Goal: Communication & Community: Share content

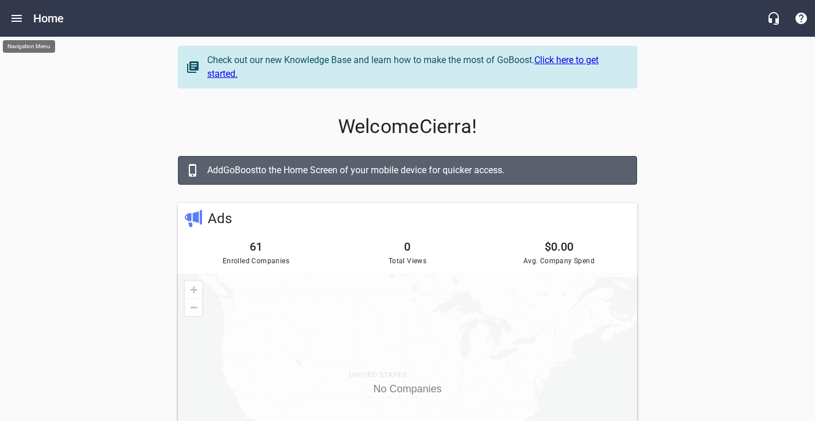
click at [25, 21] on button "Open drawer" at bounding box center [17, 19] width 28 height 28
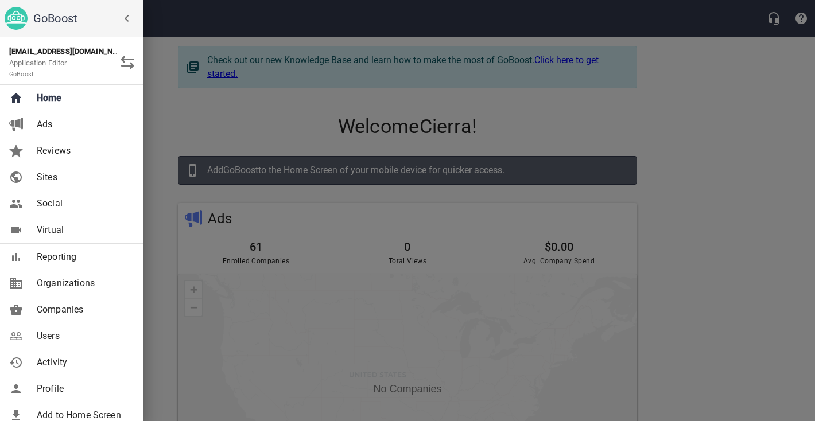
click at [63, 312] on span "Companies" at bounding box center [83, 310] width 93 height 14
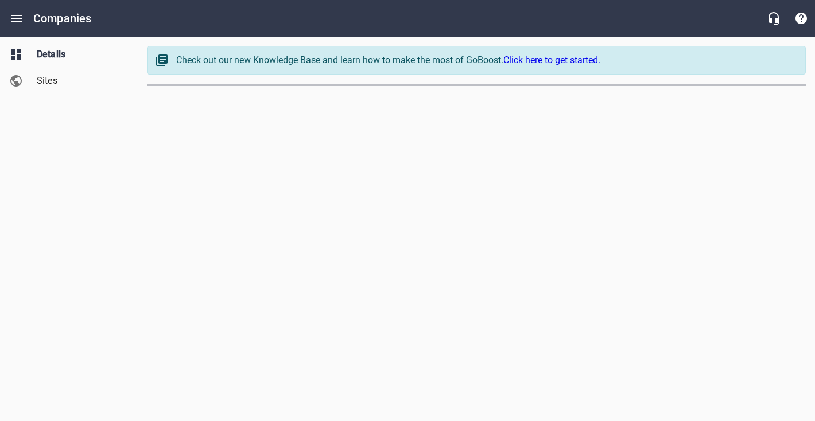
select select "Pennsylvania"
select select "69"
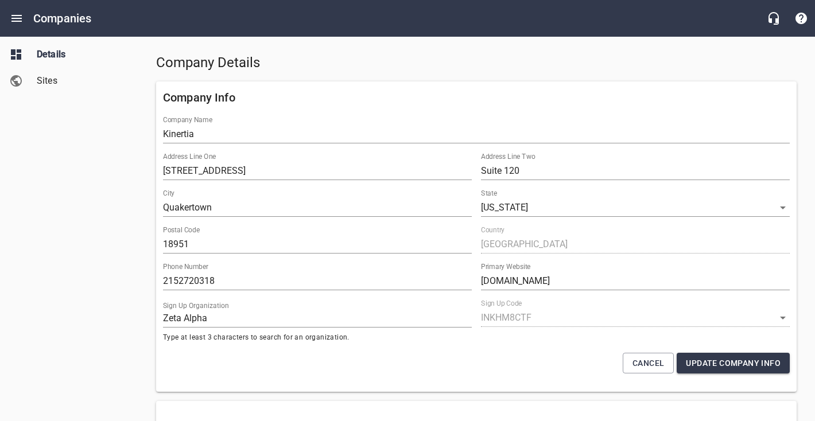
scroll to position [55, 0]
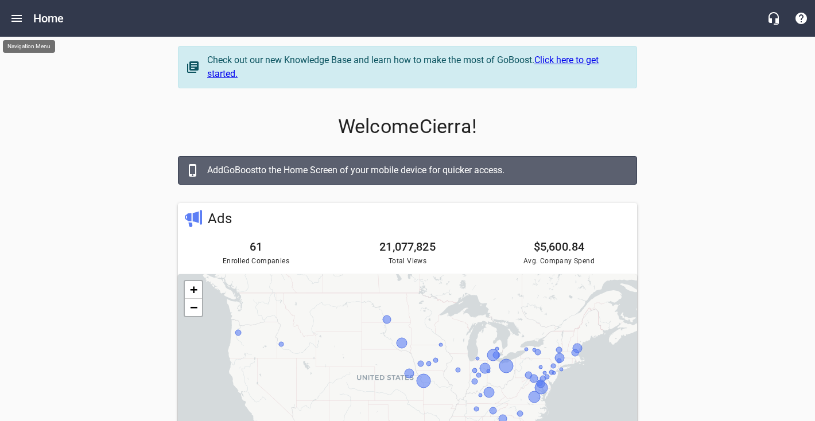
click at [19, 18] on icon "Open drawer" at bounding box center [16, 18] width 10 height 7
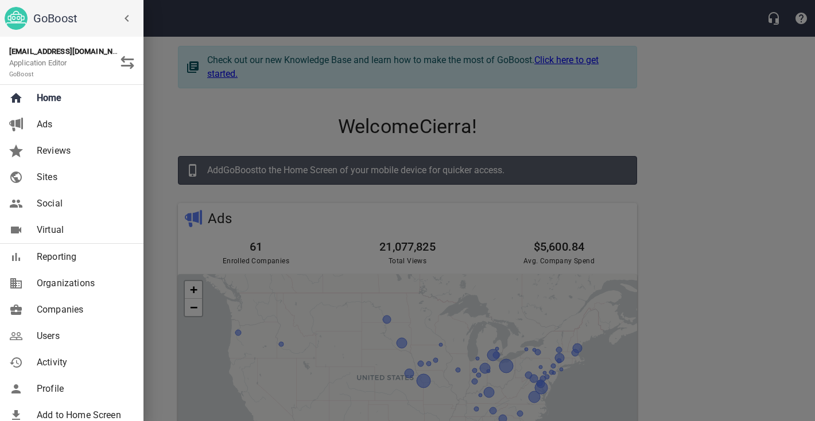
click at [68, 263] on span "Reporting" at bounding box center [83, 257] width 93 height 14
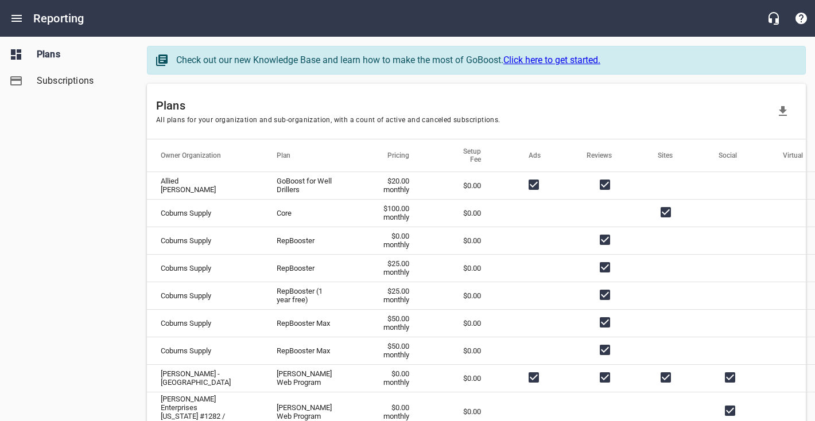
click at [89, 84] on span "Subscriptions" at bounding box center [80, 81] width 87 height 14
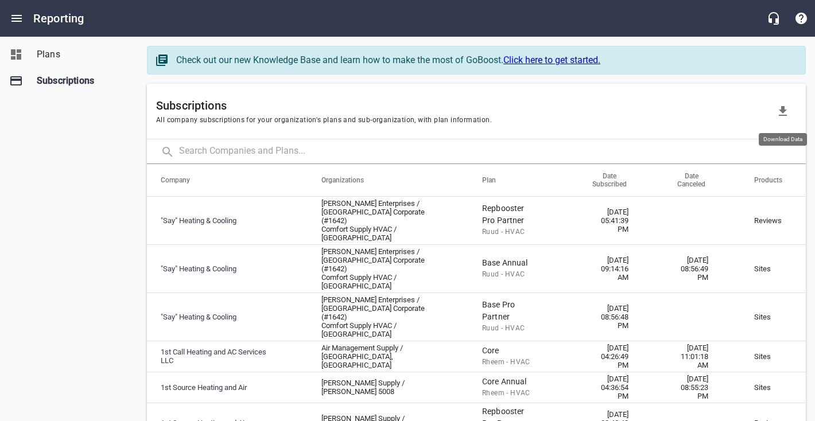
click at [786, 111] on icon "button" at bounding box center [783, 111] width 14 height 14
click at [24, 20] on button "Open drawer" at bounding box center [17, 19] width 28 height 28
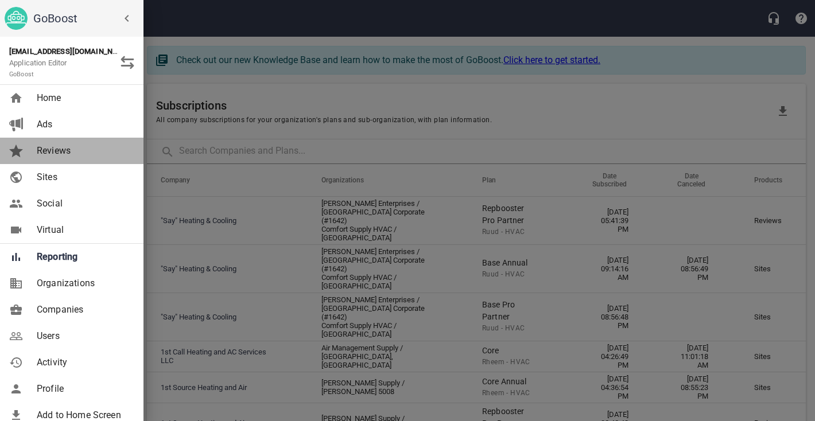
click at [52, 150] on span "Reviews" at bounding box center [83, 151] width 93 height 14
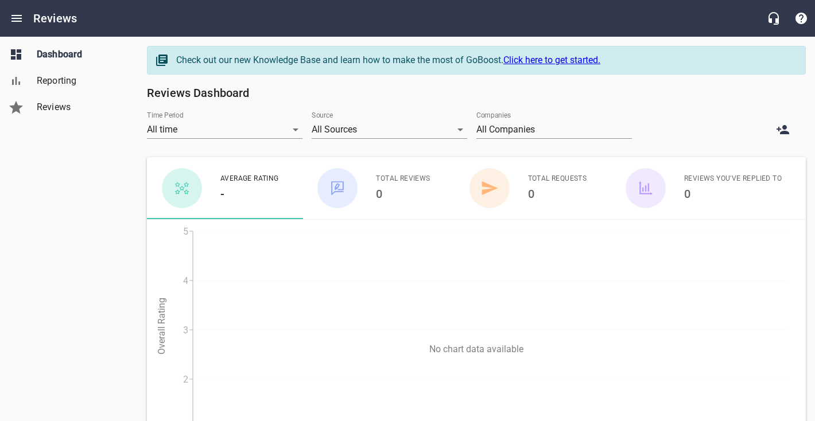
click at [56, 79] on span "Reporting" at bounding box center [80, 81] width 87 height 14
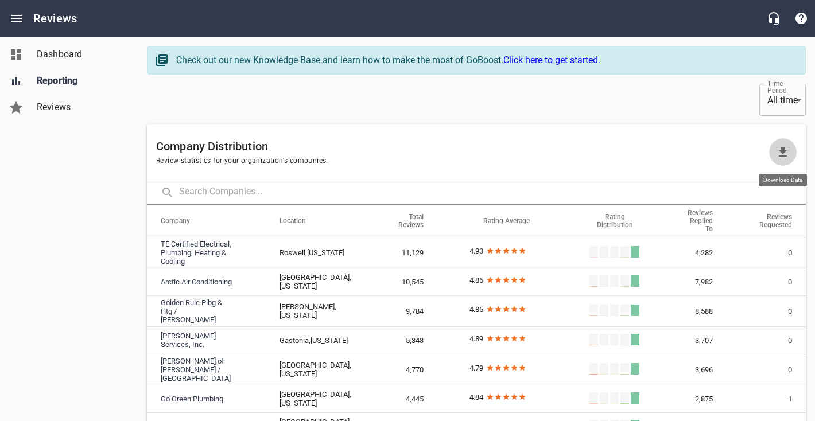
click at [786, 153] on icon "button" at bounding box center [783, 152] width 14 height 14
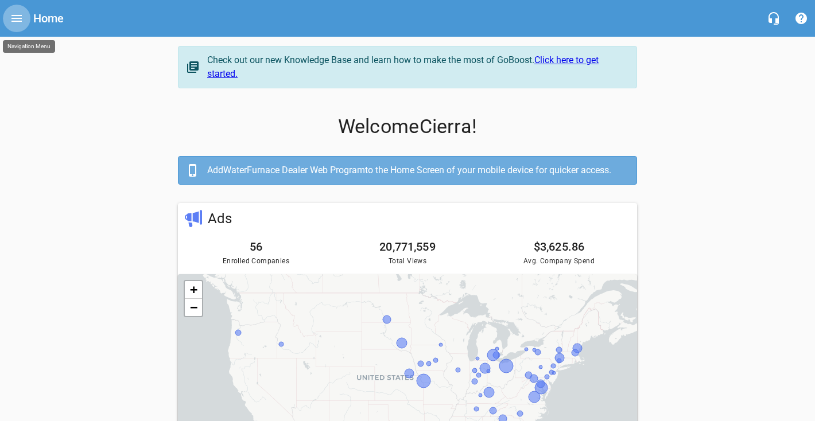
click at [13, 20] on icon "Open drawer" at bounding box center [17, 18] width 14 height 14
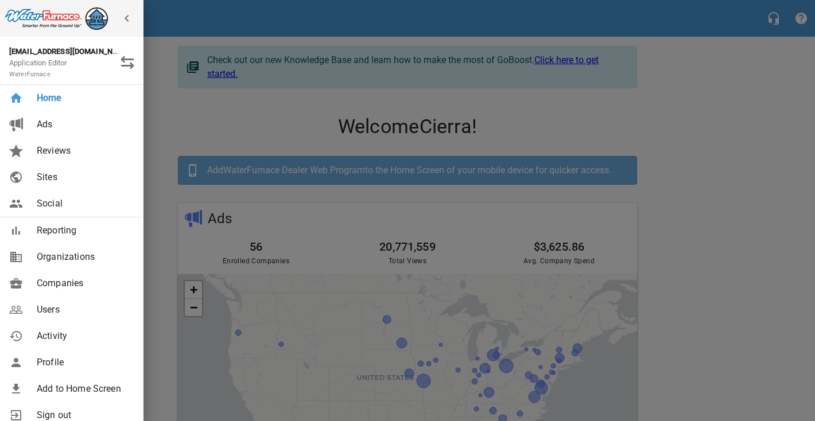
click at [67, 211] on link "Social" at bounding box center [72, 204] width 144 height 26
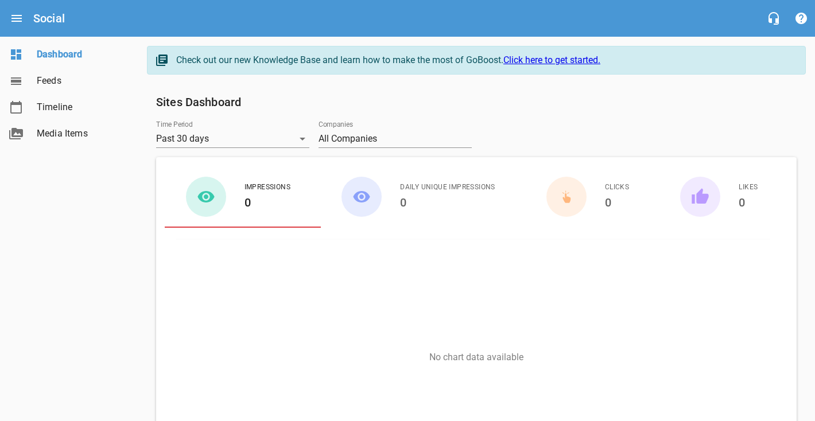
click at [54, 105] on span "Timeline" at bounding box center [80, 107] width 87 height 14
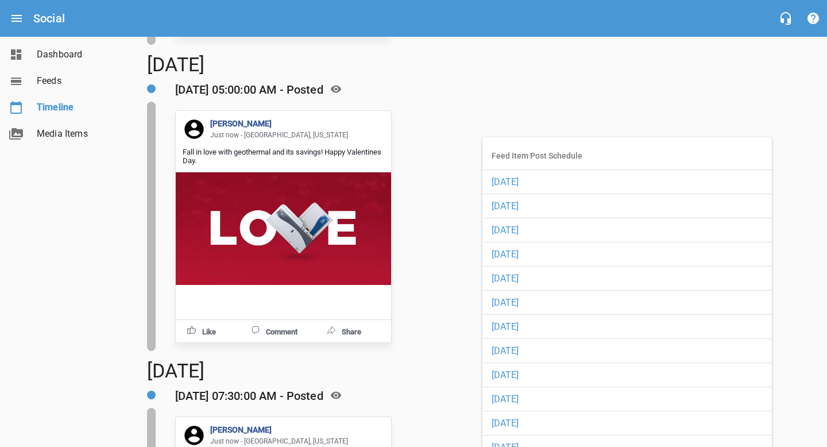
scroll to position [9846, 0]
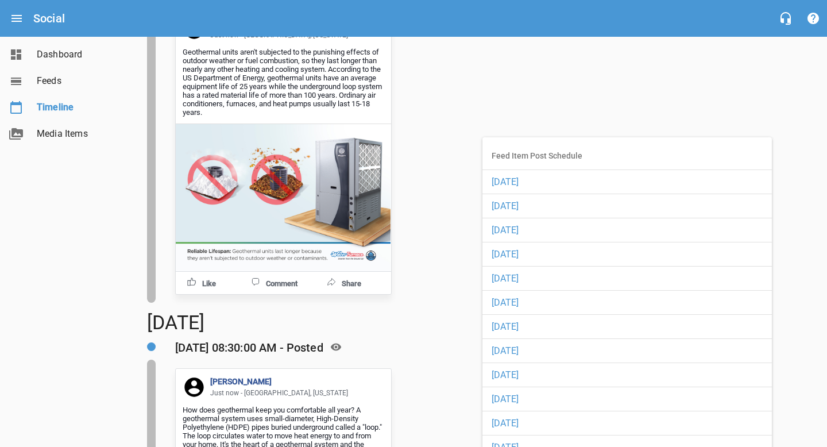
click at [51, 78] on span "Feeds" at bounding box center [80, 81] width 87 height 14
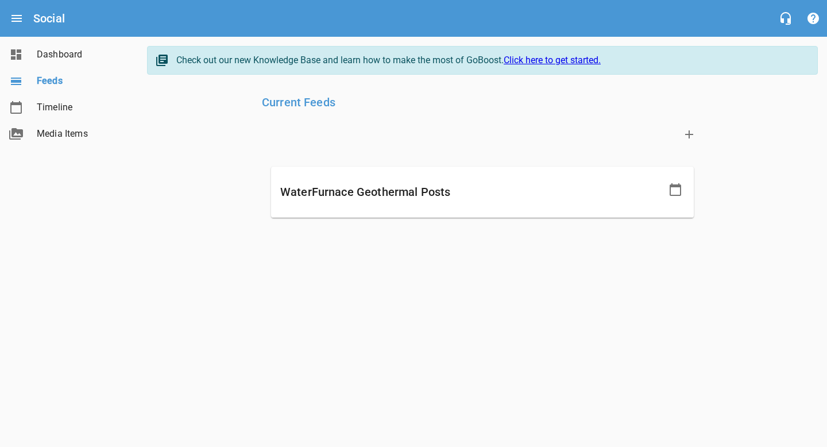
click at [450, 198] on h6 "WaterFurnace Geothermal Posts" at bounding box center [470, 192] width 381 height 18
click at [673, 189] on icon at bounding box center [675, 190] width 14 height 14
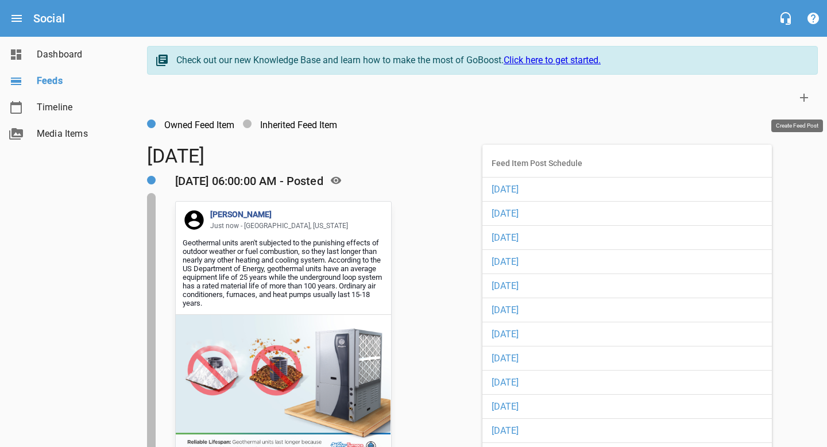
click at [807, 95] on icon at bounding box center [804, 98] width 14 height 14
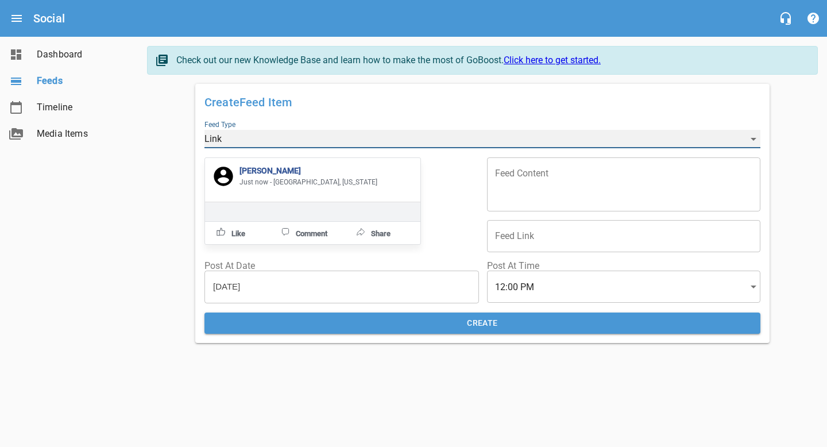
click at [405, 130] on div "Link" at bounding box center [482, 139] width 556 height 18
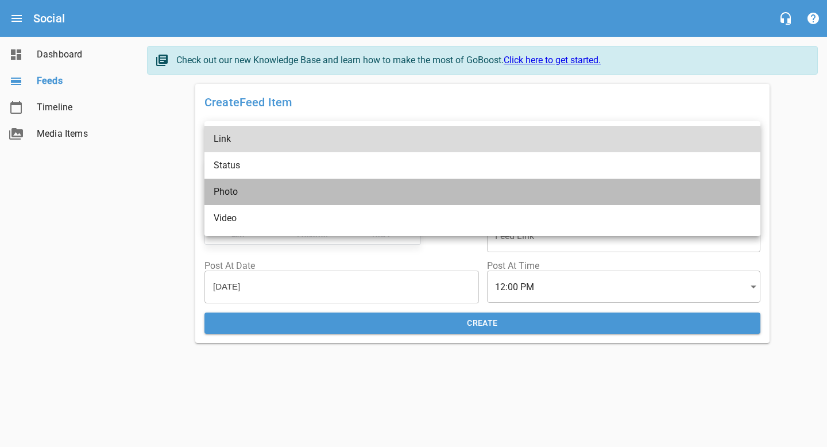
click at [351, 188] on li "Photo" at bounding box center [482, 192] width 556 height 26
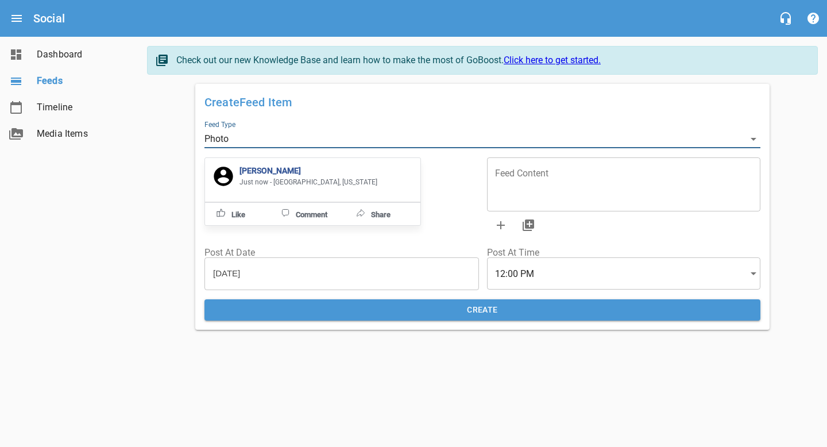
click at [79, 137] on span "Media Items" at bounding box center [80, 134] width 87 height 14
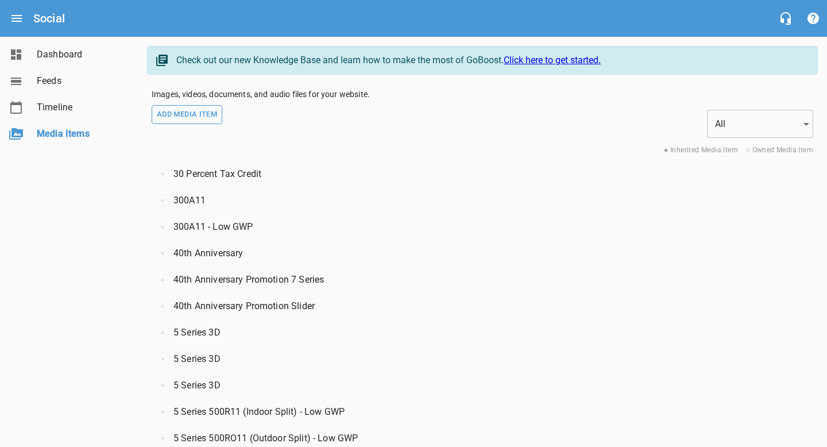
click at [189, 122] on link "Add Media Item" at bounding box center [187, 114] width 71 height 19
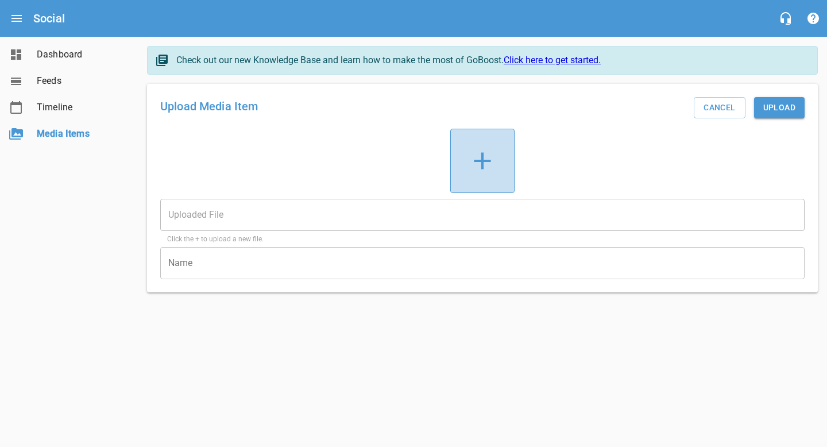
click at [482, 161] on icon at bounding box center [482, 160] width 17 height 17
click at [0, 0] on input "file" at bounding box center [0, 0] width 0 height 0
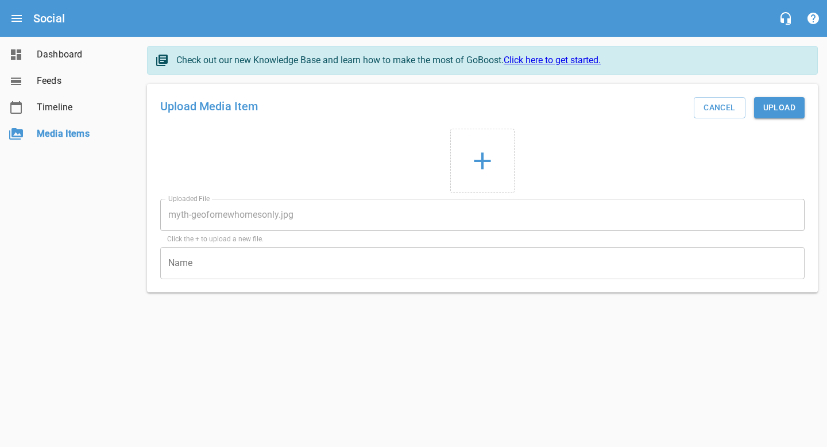
type input "myth-geofornewhomesonly.jpg"
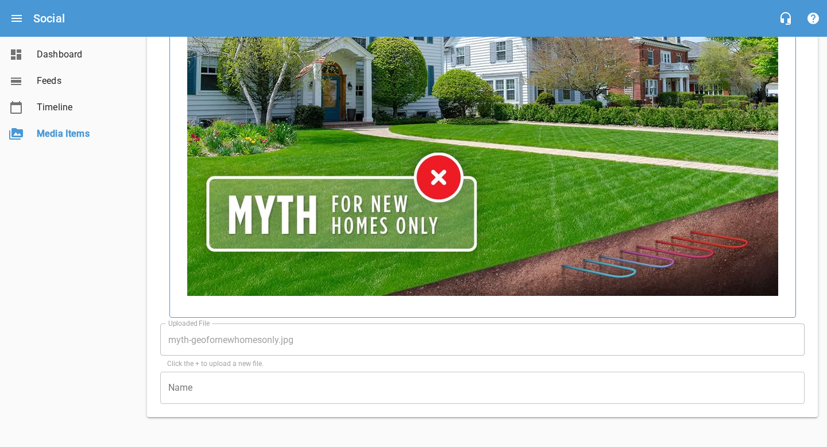
scroll to position [162, 0]
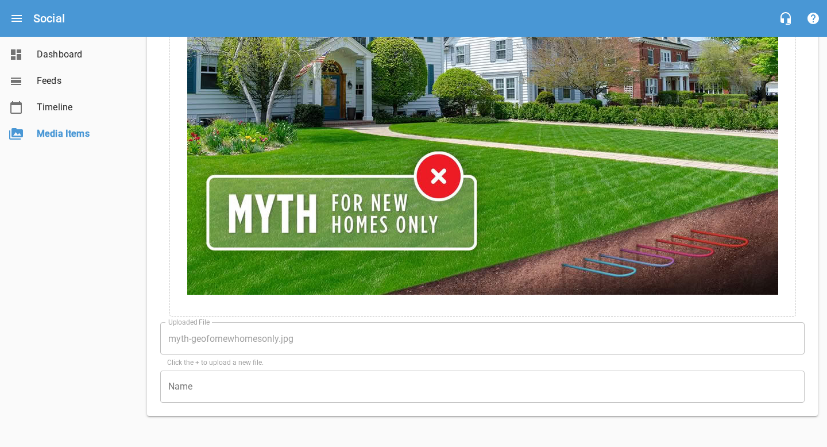
click at [199, 389] on input "text" at bounding box center [482, 386] width 644 height 32
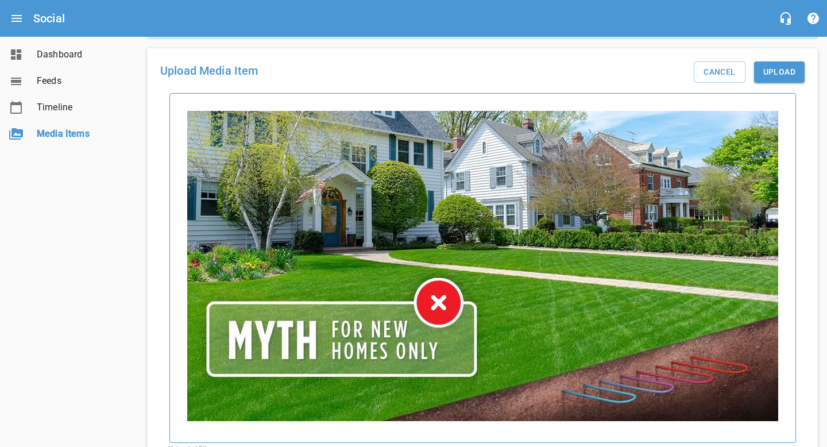
scroll to position [0, 0]
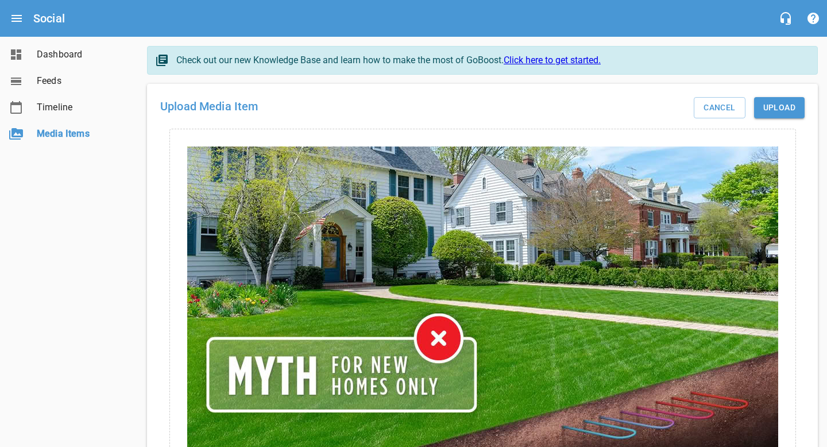
type input "Myth-Geo-New-Homes"
click at [778, 106] on span "Upload" at bounding box center [779, 107] width 32 height 14
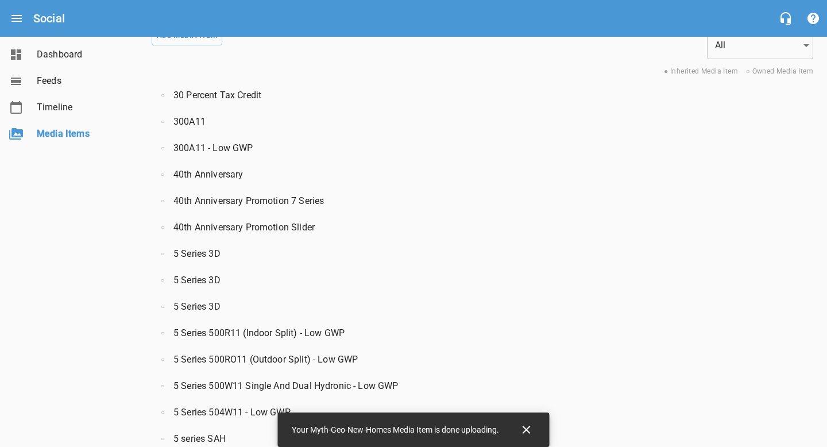
scroll to position [22, 0]
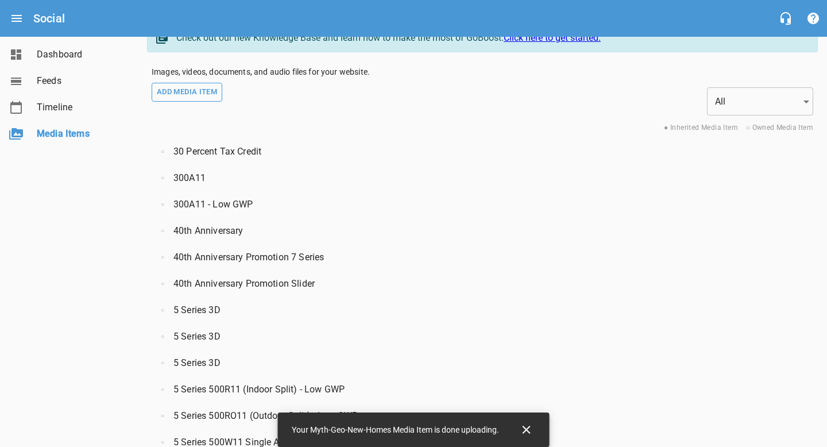
click at [187, 98] on span "Add Media Item" at bounding box center [187, 92] width 60 height 13
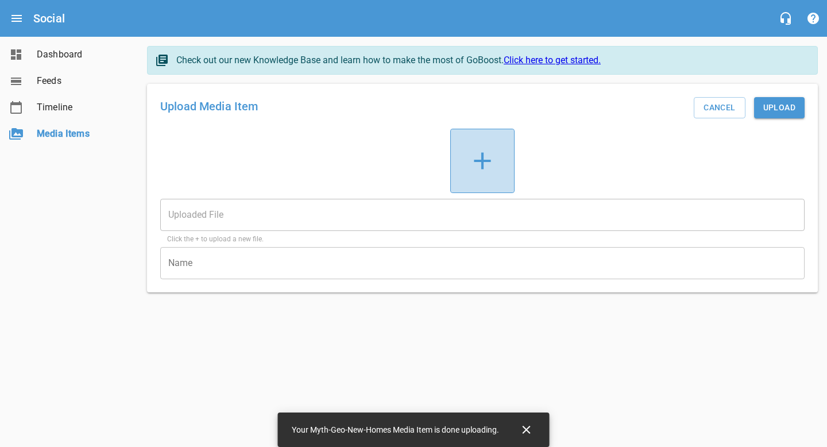
click at [490, 168] on icon at bounding box center [482, 160] width 29 height 29
click at [0, 0] on input "file" at bounding box center [0, 0] width 0 height 0
type input "Myth-GeoNoise.jpg"
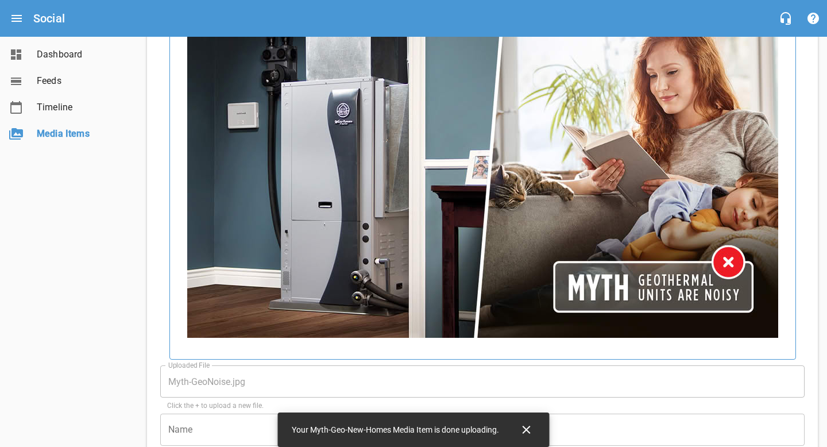
scroll to position [162, 0]
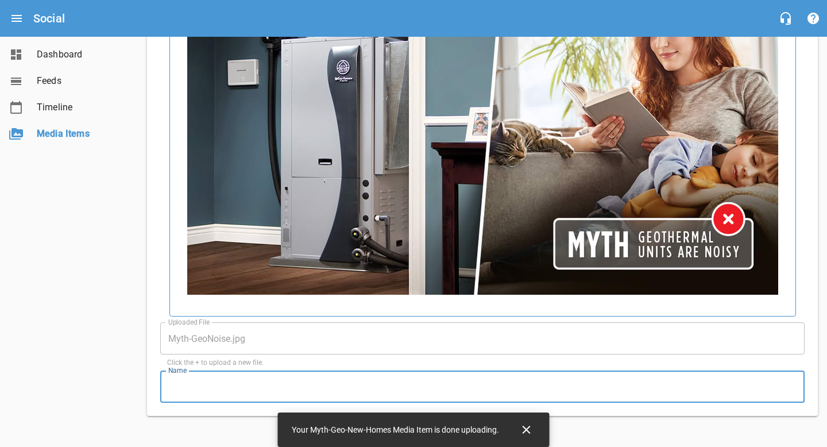
click at [202, 390] on input "text" at bounding box center [482, 386] width 644 height 32
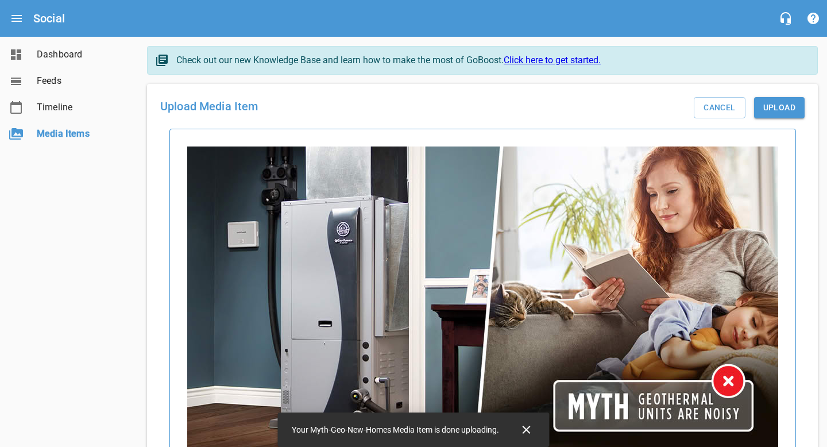
type input "Myth-Geo-Noise"
click at [767, 111] on span "Upload" at bounding box center [779, 107] width 32 height 14
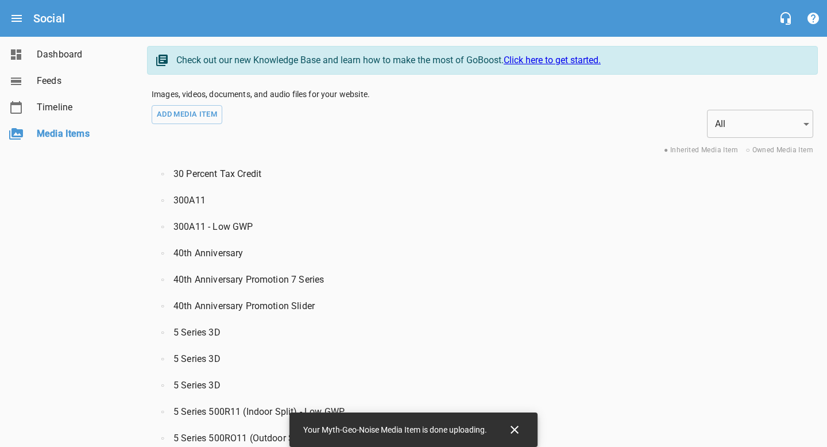
click at [199, 103] on div "Add Media Item" at bounding box center [426, 123] width 555 height 40
click at [200, 110] on span "Add Media Item" at bounding box center [187, 114] width 60 height 13
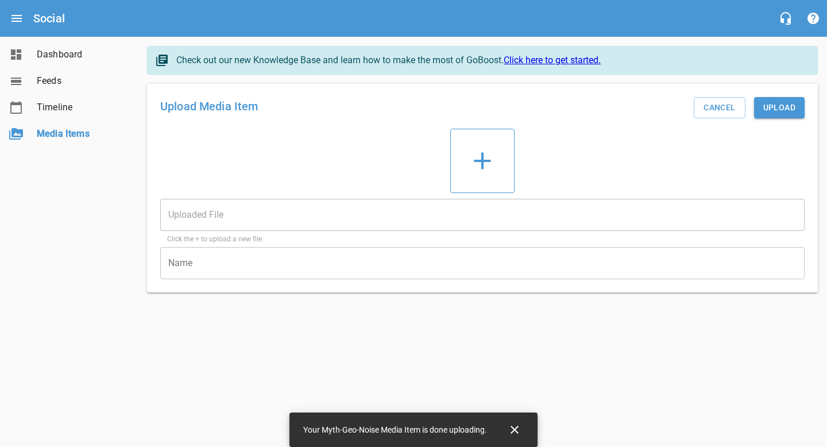
click at [484, 164] on icon at bounding box center [482, 160] width 29 height 29
click at [0, 0] on input "file" at bounding box center [0, 0] width 0 height 0
type input "myth-geosystemsarehighmaintenance.jpg"
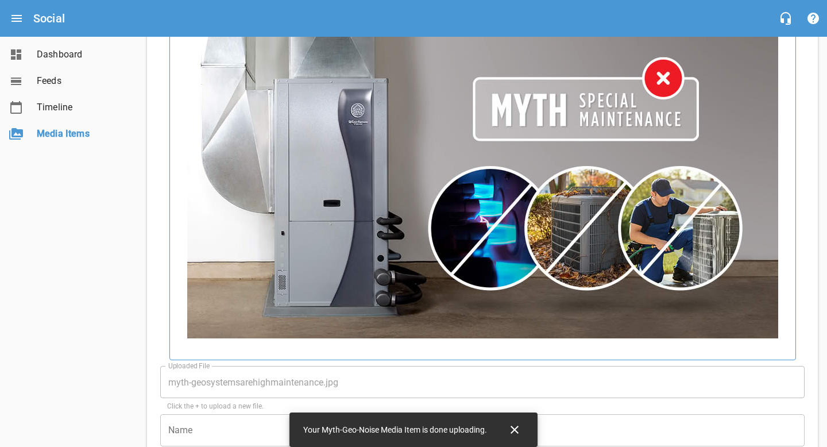
scroll to position [162, 0]
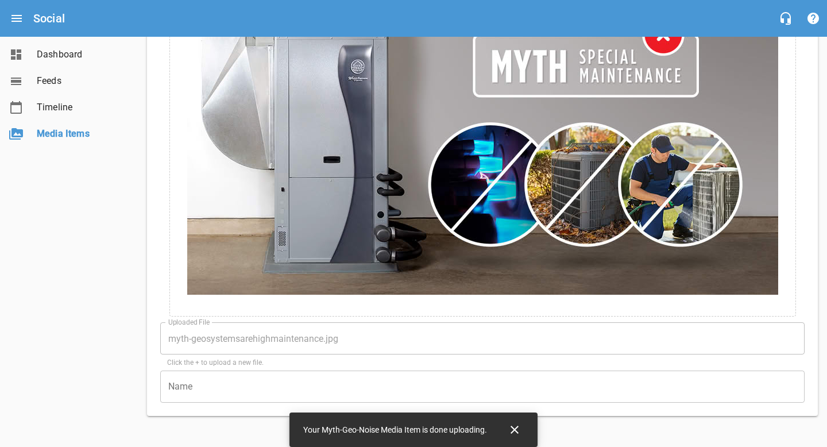
click at [254, 385] on input "text" at bounding box center [482, 386] width 644 height 32
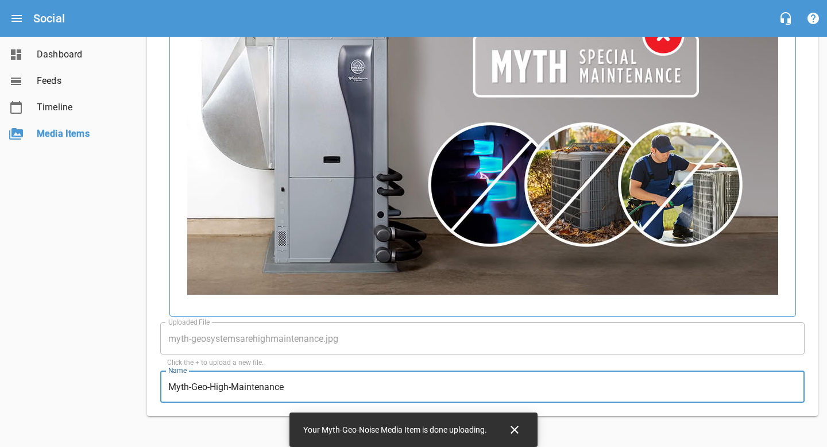
scroll to position [0, 0]
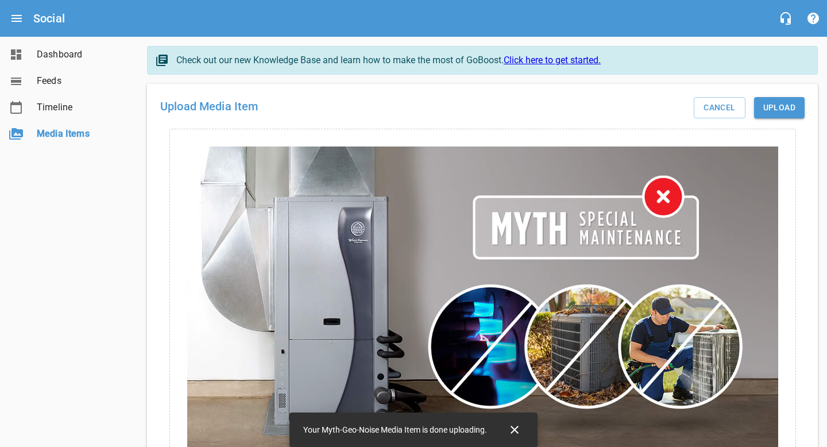
type input "Myth-Geo-High-Maintenance"
click at [768, 104] on span "Upload" at bounding box center [779, 107] width 32 height 14
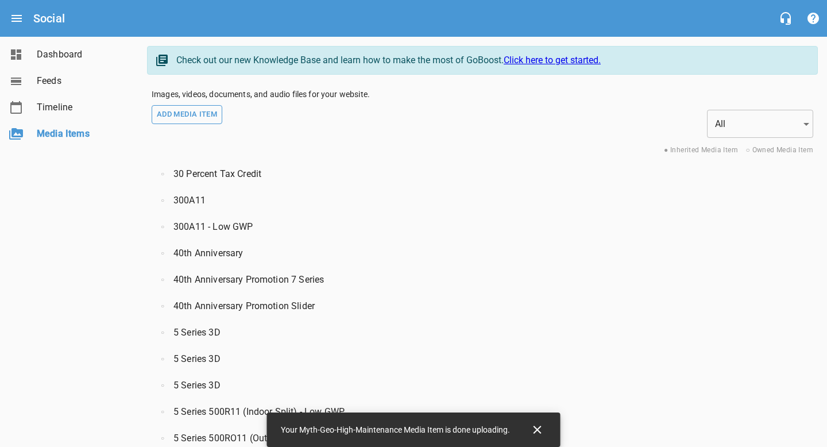
click at [172, 121] on span "Add Media Item" at bounding box center [187, 114] width 60 height 13
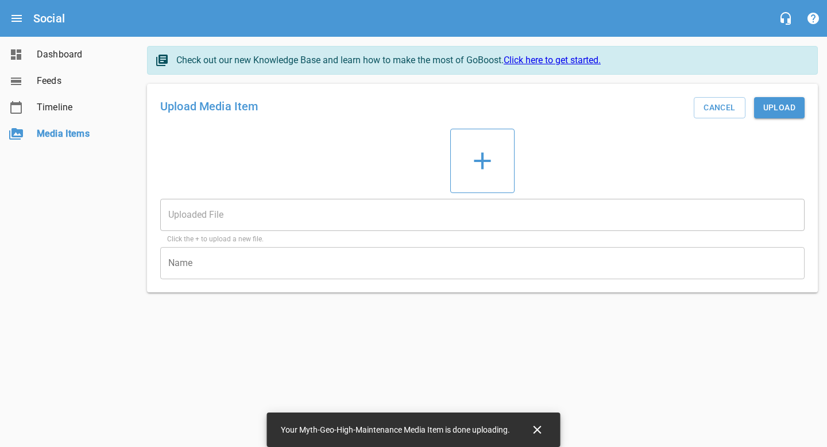
click at [493, 171] on icon at bounding box center [482, 160] width 29 height 29
click at [0, 0] on input "file" at bounding box center [0, 0] width 0 height 0
type input "Happy Holidays Christmas image.png"
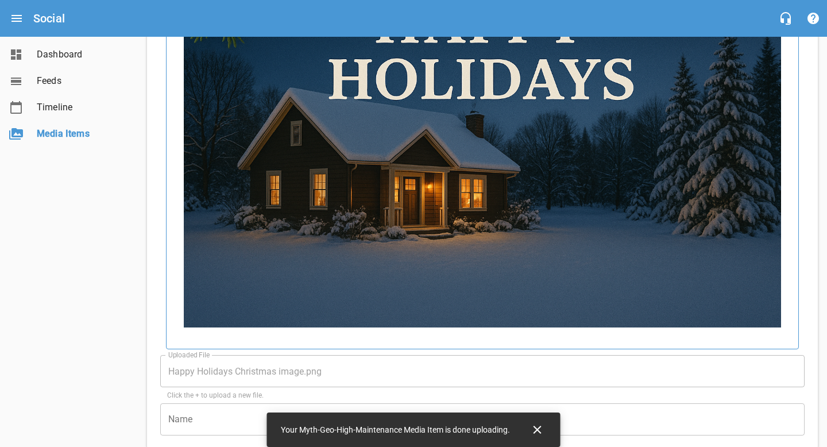
scroll to position [250, 0]
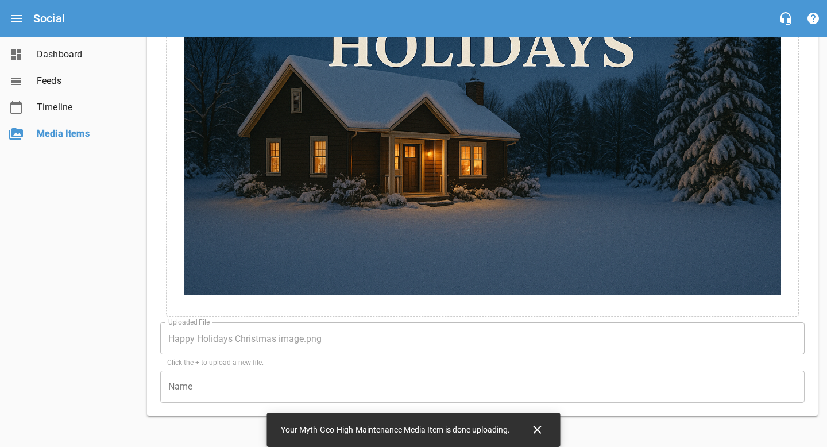
click at [189, 391] on input "text" at bounding box center [482, 386] width 644 height 32
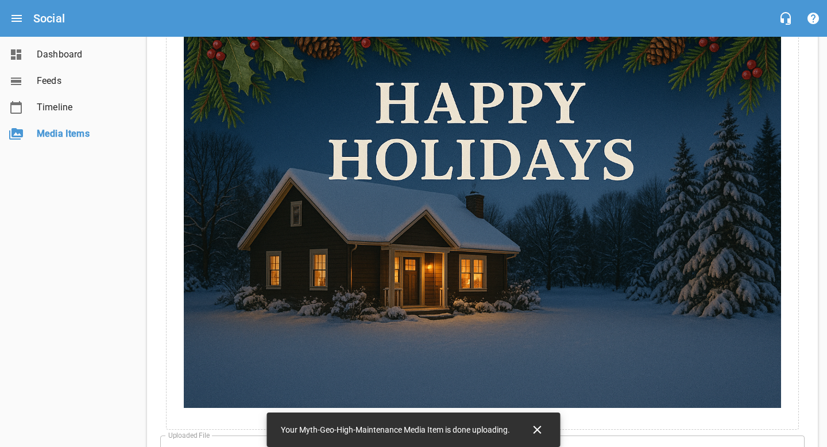
scroll to position [0, 0]
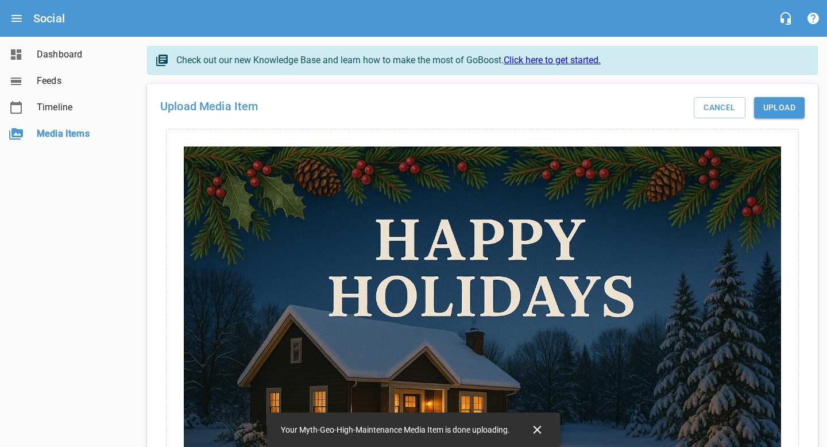
type input "Happy Holidays image"
click at [792, 107] on span "Upload" at bounding box center [779, 107] width 32 height 14
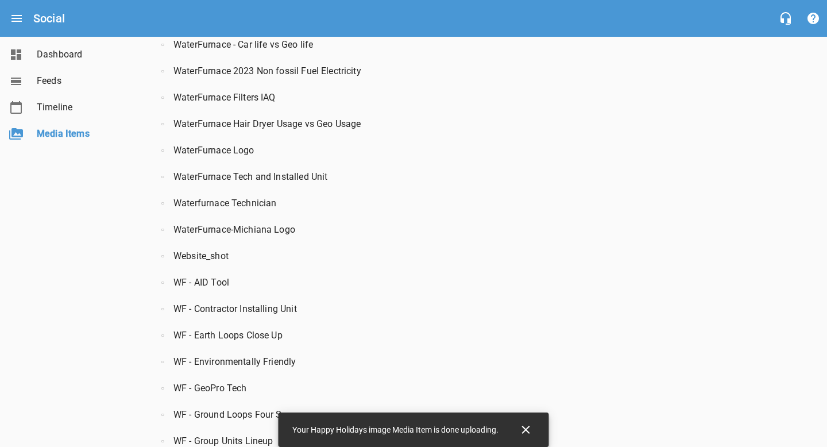
scroll to position [4428, 0]
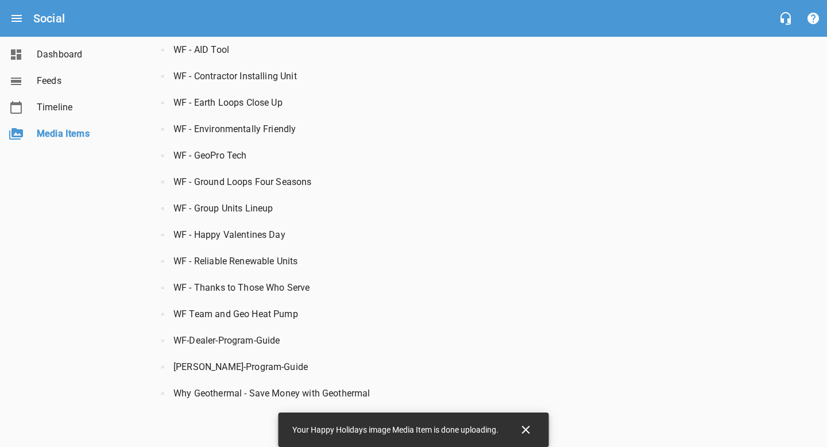
click at [528, 421] on icon "Close" at bounding box center [526, 429] width 14 height 14
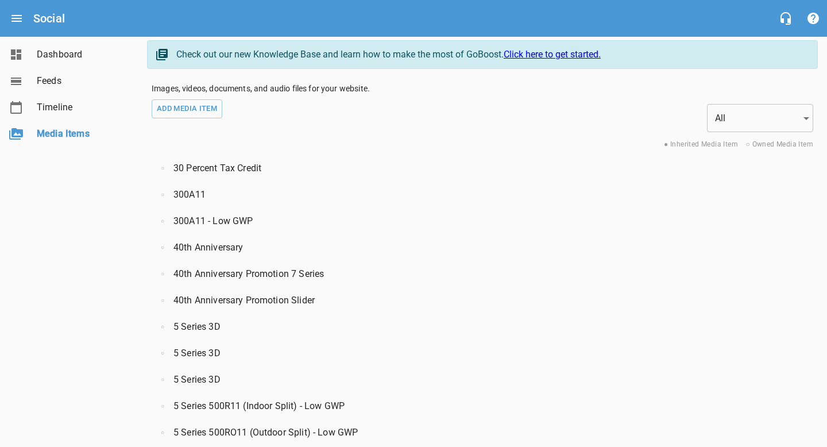
scroll to position [0, 0]
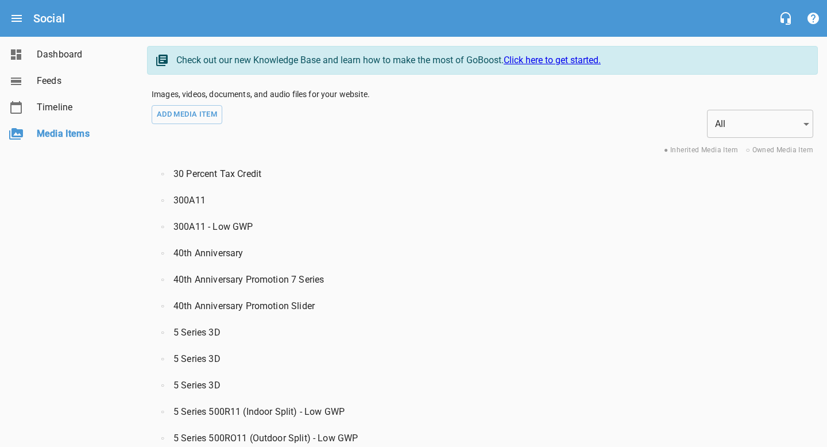
click at [50, 111] on span "Timeline" at bounding box center [80, 107] width 87 height 14
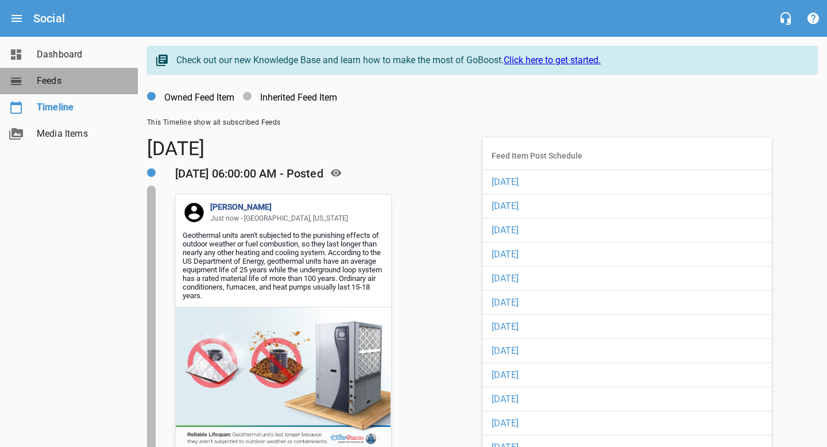
click at [59, 76] on span "Feeds" at bounding box center [80, 81] width 87 height 14
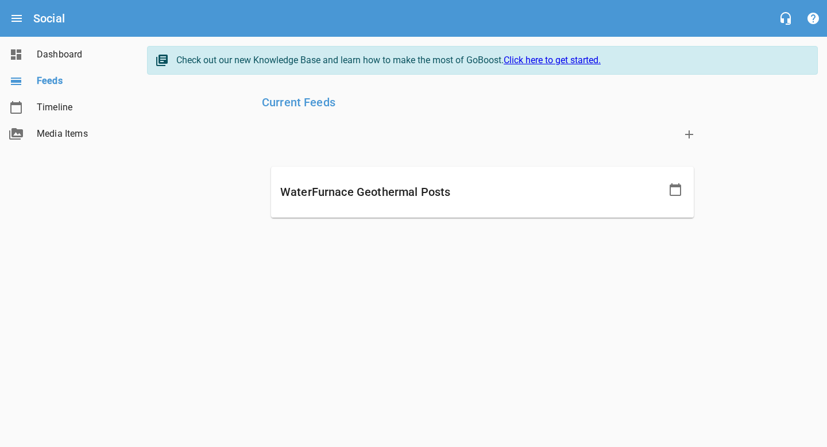
click at [671, 189] on icon at bounding box center [675, 190] width 14 height 14
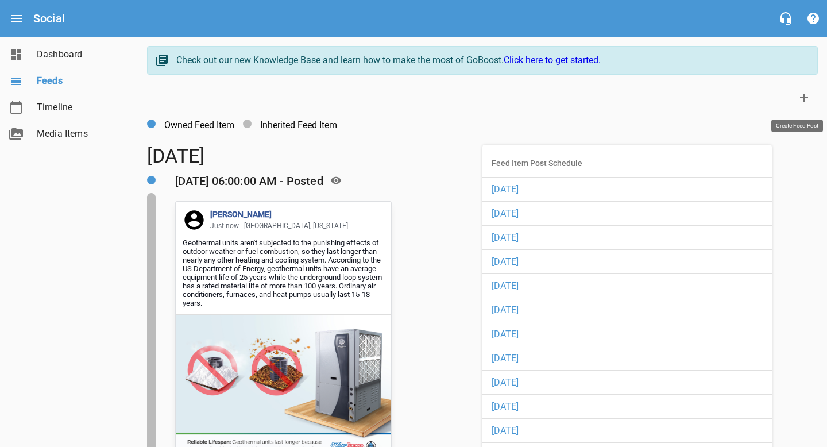
click at [805, 100] on icon at bounding box center [804, 98] width 14 height 14
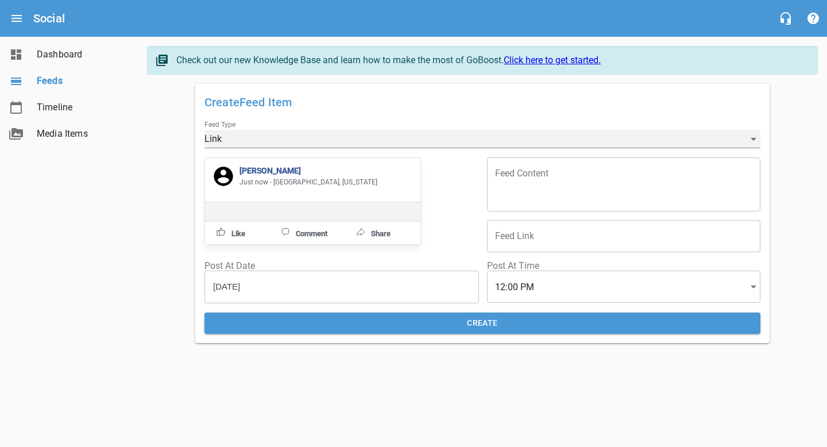
click at [311, 134] on div "Link" at bounding box center [482, 139] width 556 height 18
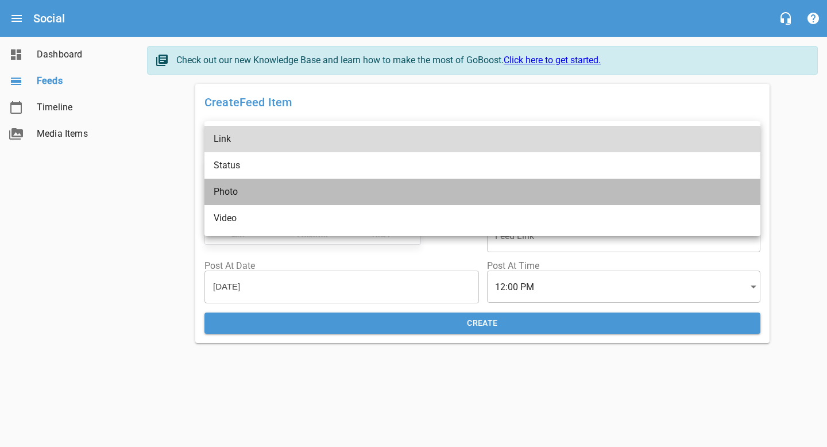
click at [301, 195] on li "Photo" at bounding box center [482, 192] width 556 height 26
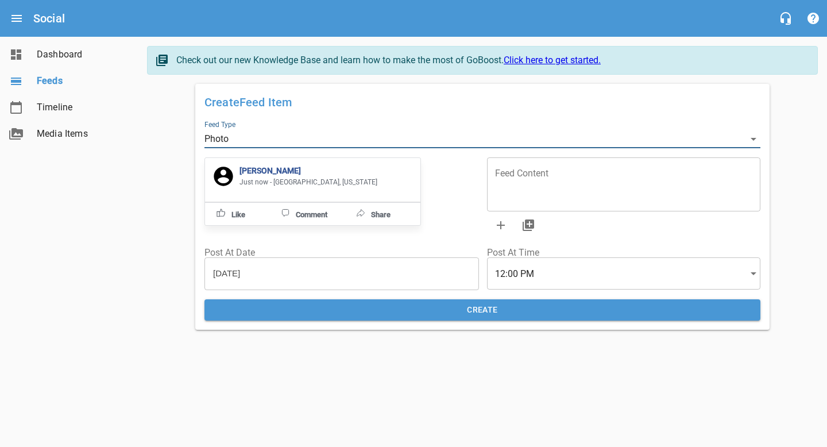
click at [158, 209] on div "Create Feed Item Feed Type Photo [PERSON_NAME] Just now - [GEOGRAPHIC_DATA], [U…" at bounding box center [482, 207] width 670 height 246
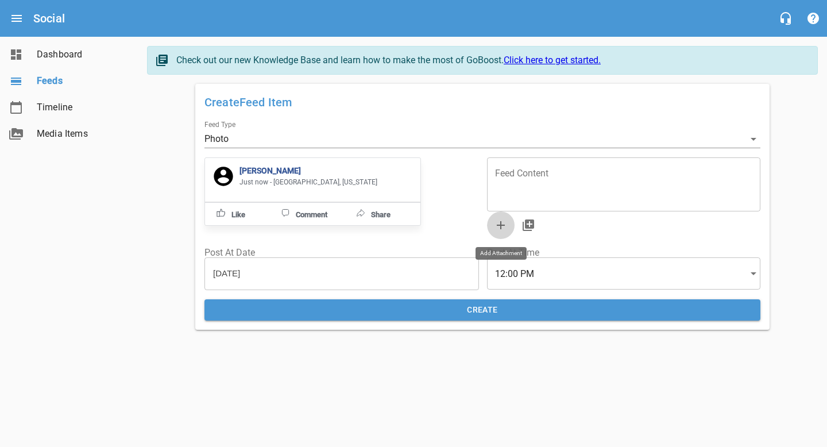
click at [502, 226] on icon "button" at bounding box center [501, 225] width 14 height 14
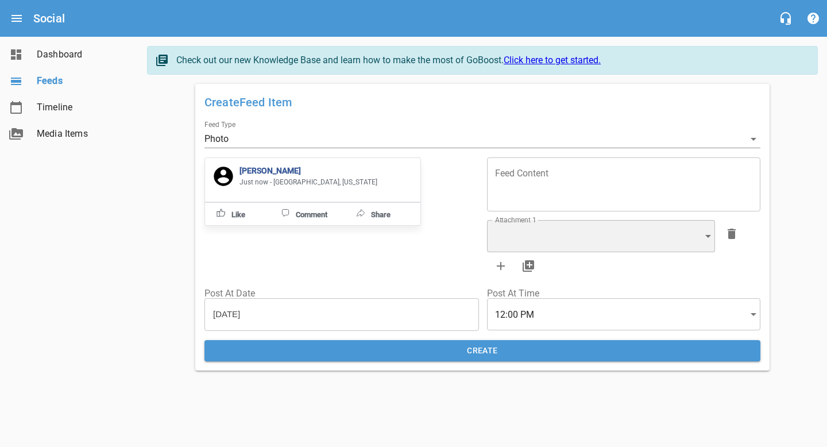
click at [544, 220] on div "​" at bounding box center [601, 236] width 228 height 32
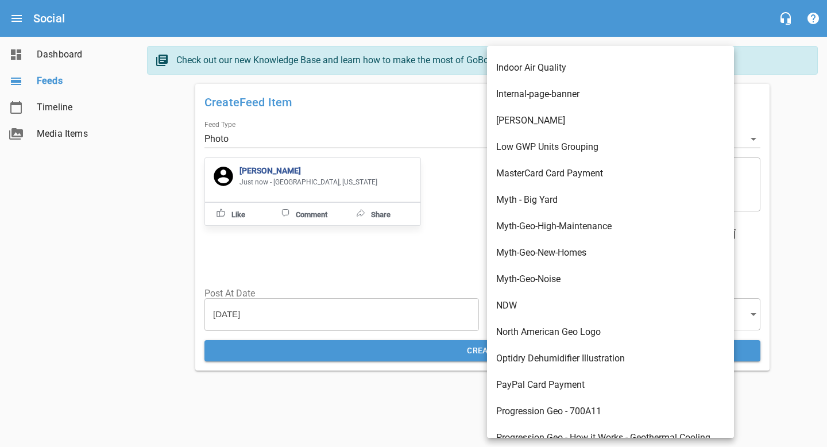
scroll to position [2474, 0]
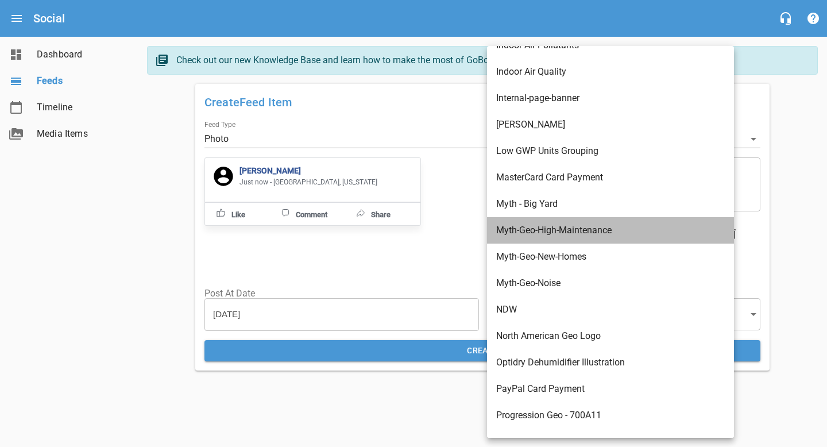
click at [547, 230] on li "Myth-Geo-High-Maintenance" at bounding box center [610, 230] width 247 height 26
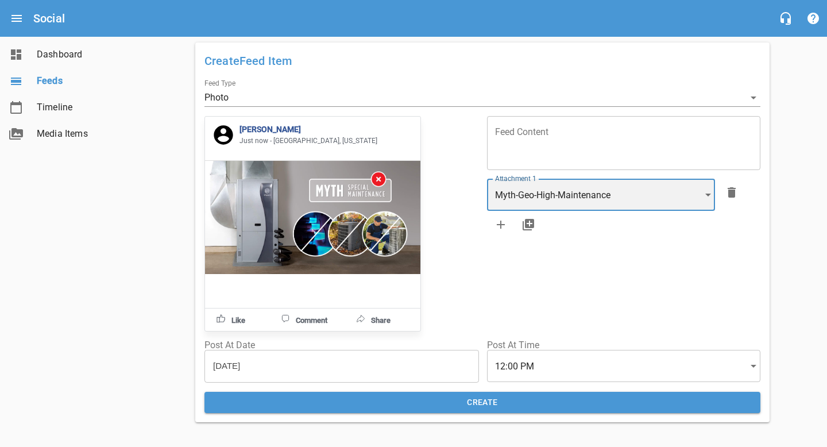
scroll to position [40, 0]
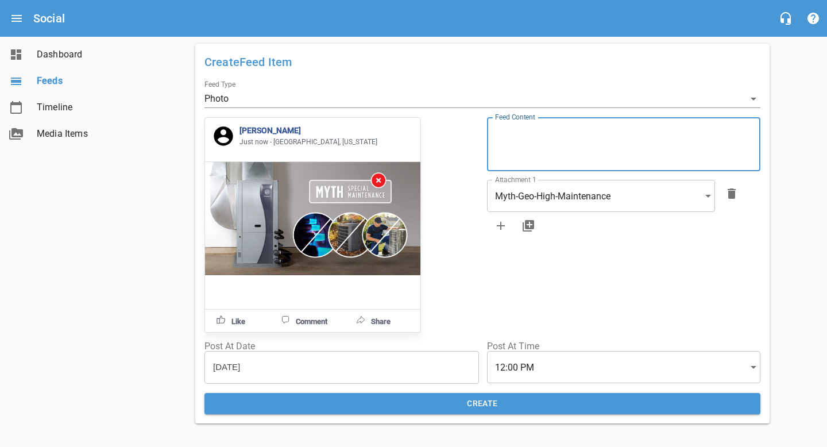
click at [533, 148] on textarea at bounding box center [623, 144] width 257 height 33
paste textarea "Think geothermal systems require extra or “special” maintenance compared to a r…"
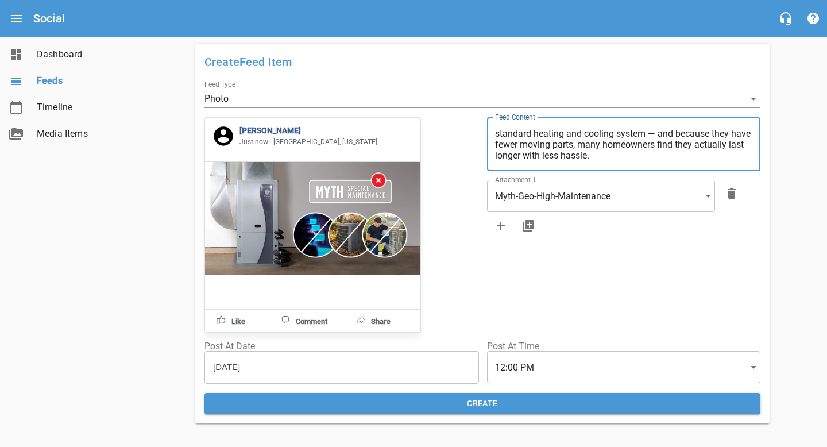
scroll to position [0, 0]
click at [715, 142] on textarea "Think geothermal systems require extra or “special” maintenance compared to a r…" at bounding box center [623, 144] width 257 height 33
click at [705, 131] on textarea "Think geothermal systems require extra or “special” maintenance compared to a r…" at bounding box center [623, 144] width 257 height 33
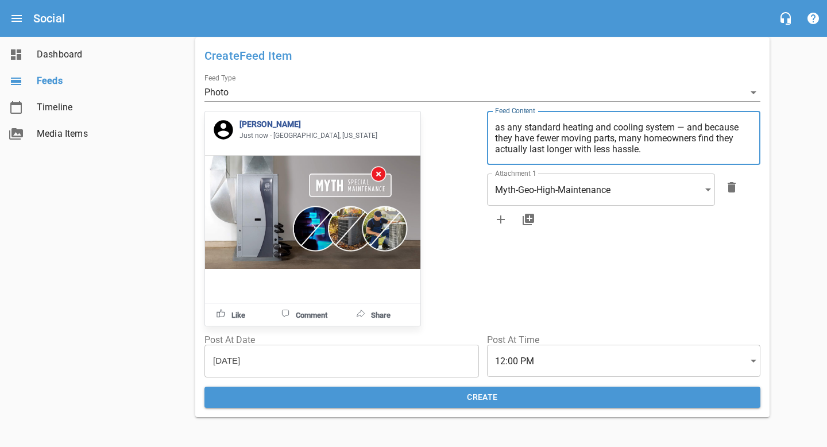
type textarea "Think geothermal systems require extra or “special” maintenance compared to a r…"
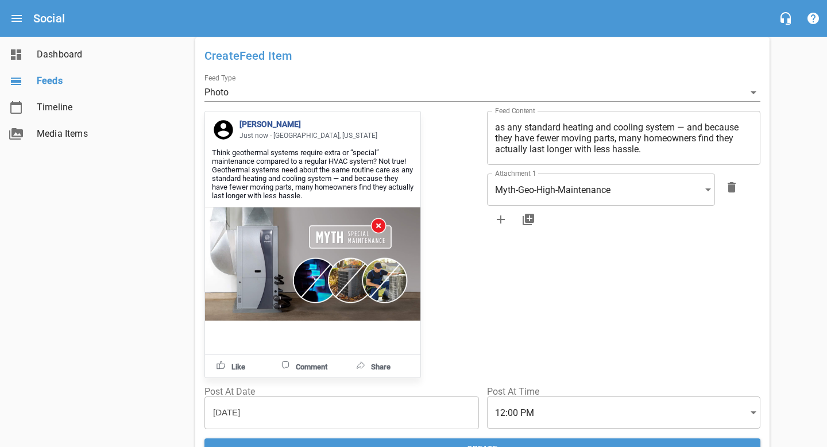
click at [303, 358] on div "Create Feed Item Feed Type Photo [PERSON_NAME] Just now - [GEOGRAPHIC_DATA], [U…" at bounding box center [482, 253] width 565 height 422
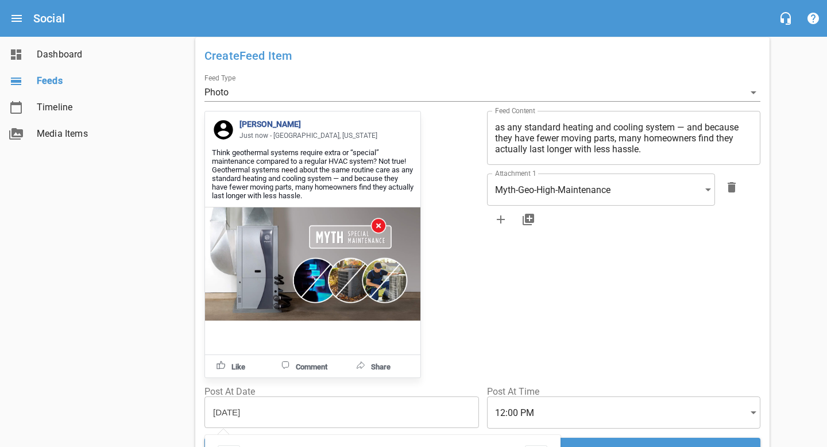
click at [257, 413] on input "[DATE]" at bounding box center [250, 412] width 91 height 30
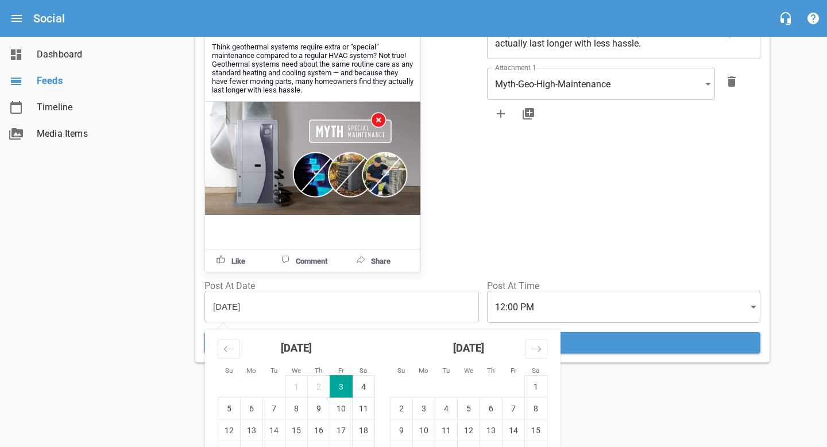
scroll to position [195, 0]
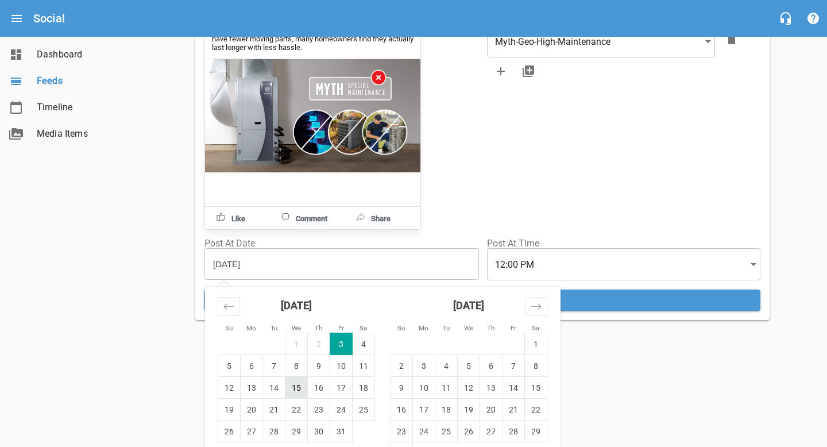
click at [295, 398] on td "15" at bounding box center [296, 388] width 22 height 22
type input "[DATE]"
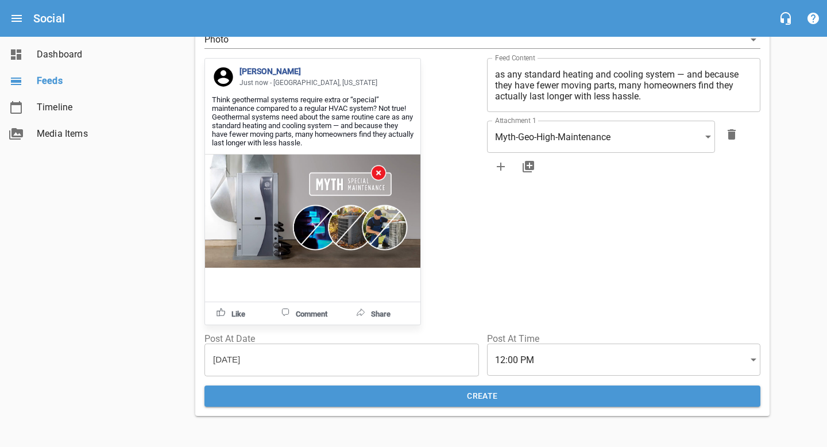
scroll to position [107, 0]
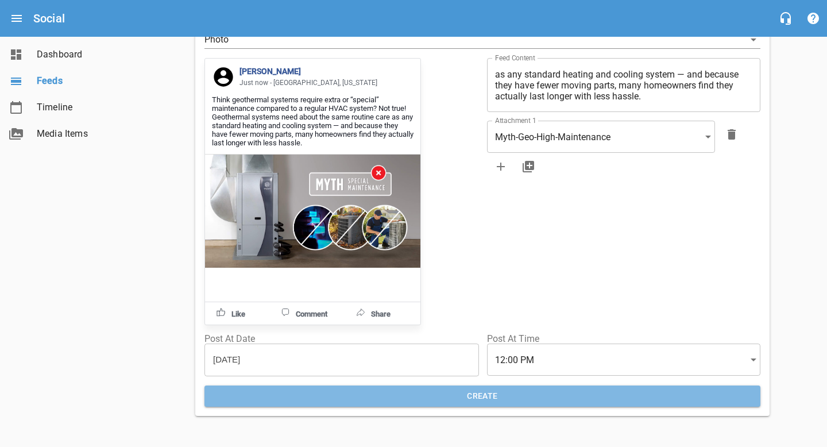
click at [502, 389] on span "Create" at bounding box center [482, 396] width 537 height 14
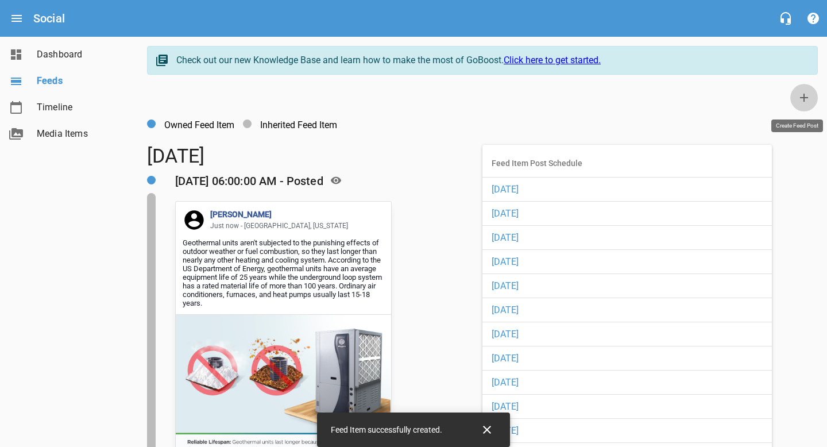
click at [805, 102] on icon at bounding box center [804, 98] width 14 height 14
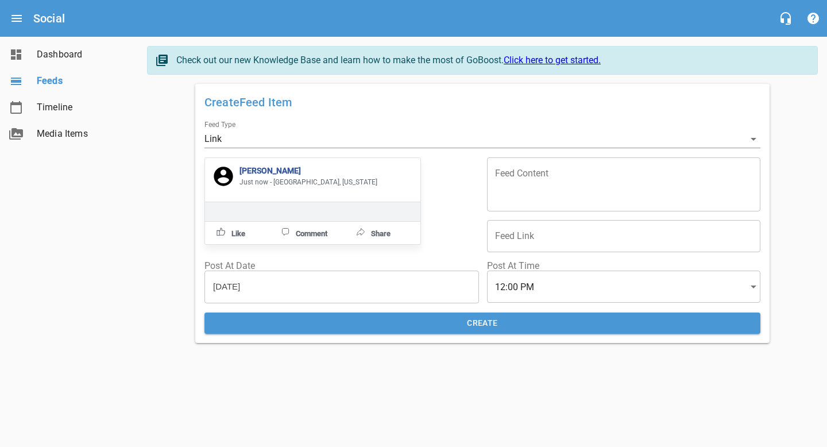
click at [299, 277] on div "[DATE] Press the down arrow key to interact with the calendar and select a date…" at bounding box center [341, 287] width 273 height 32
click at [300, 285] on div "[DATE] Press the down arrow key to interact with the calendar and select a date…" at bounding box center [341, 287] width 273 height 32
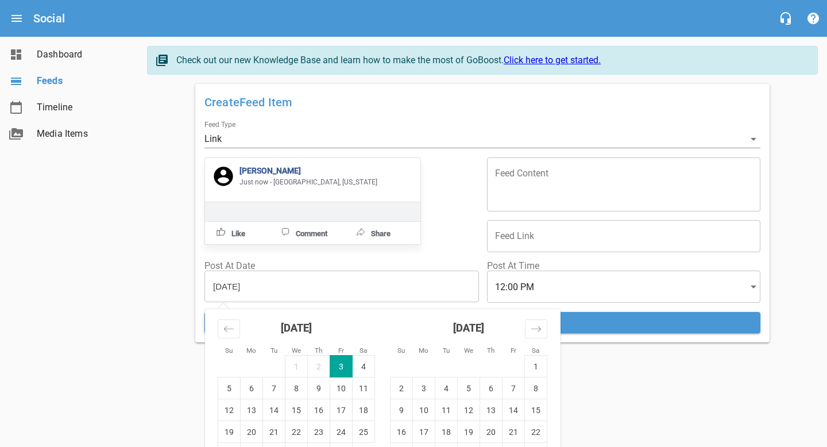
click at [227, 284] on input "[DATE]" at bounding box center [250, 286] width 91 height 30
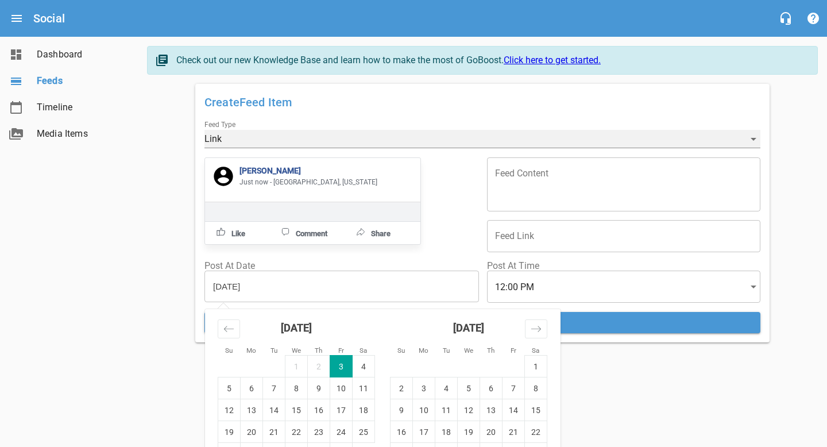
click at [230, 138] on div "Link" at bounding box center [482, 139] width 556 height 18
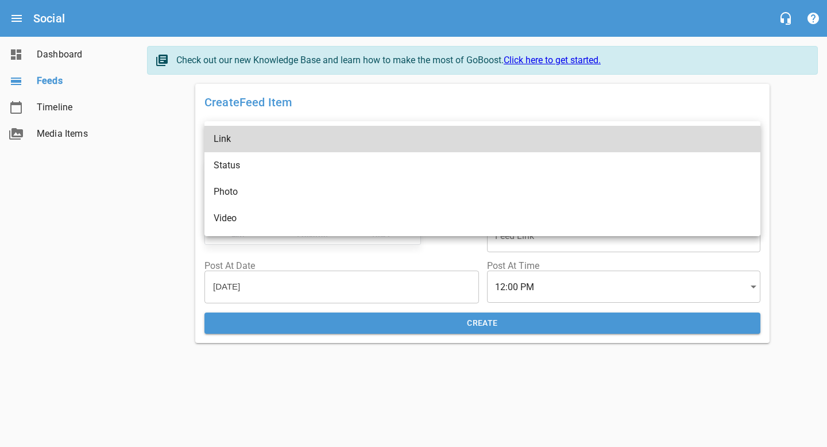
click at [241, 191] on li "Photo" at bounding box center [482, 192] width 556 height 26
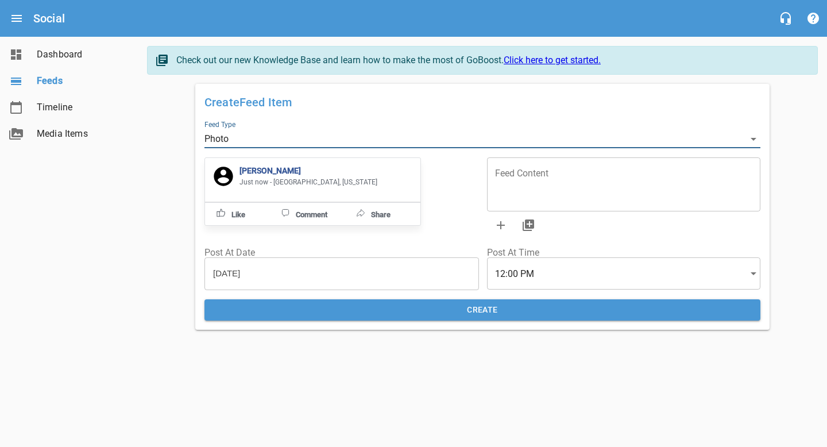
click at [242, 275] on input "[DATE]" at bounding box center [250, 274] width 91 height 32
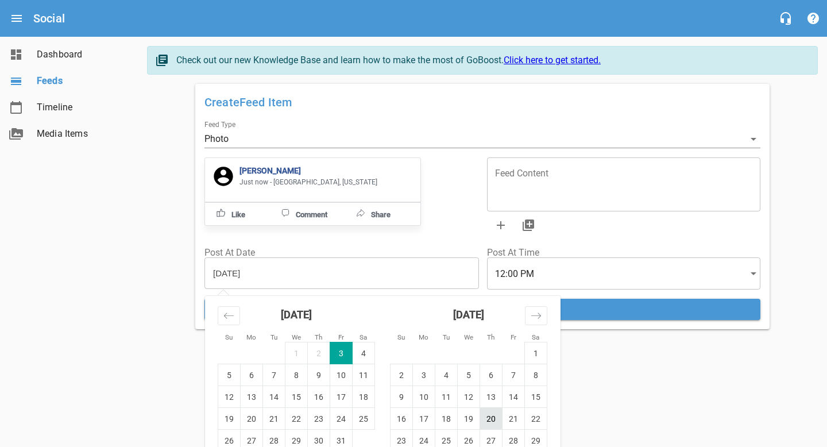
click at [490, 419] on td "20" at bounding box center [491, 419] width 22 height 22
type input "[DATE]"
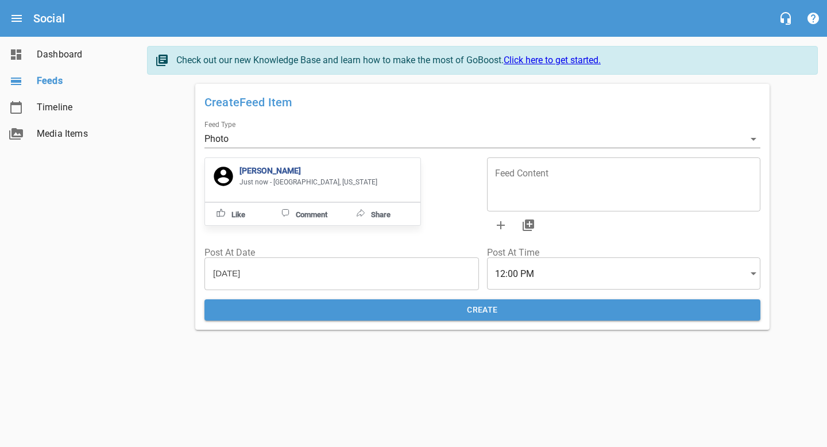
click at [521, 187] on textarea at bounding box center [623, 184] width 257 height 33
click at [503, 227] on icon "button" at bounding box center [501, 225] width 14 height 14
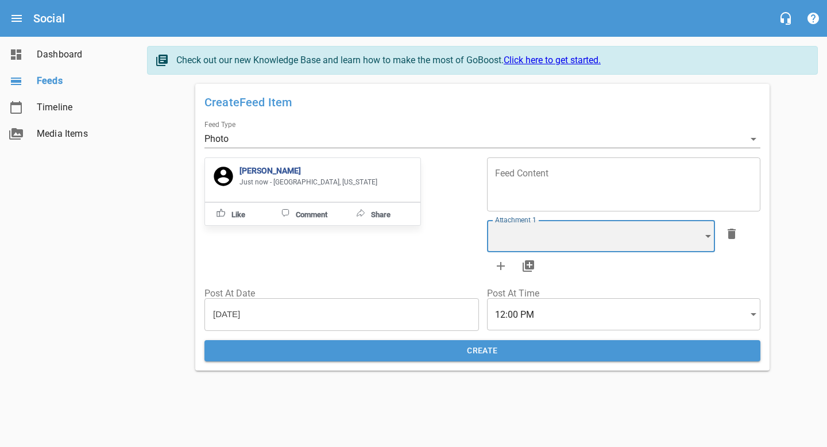
click at [509, 228] on div "​" at bounding box center [601, 236] width 228 height 32
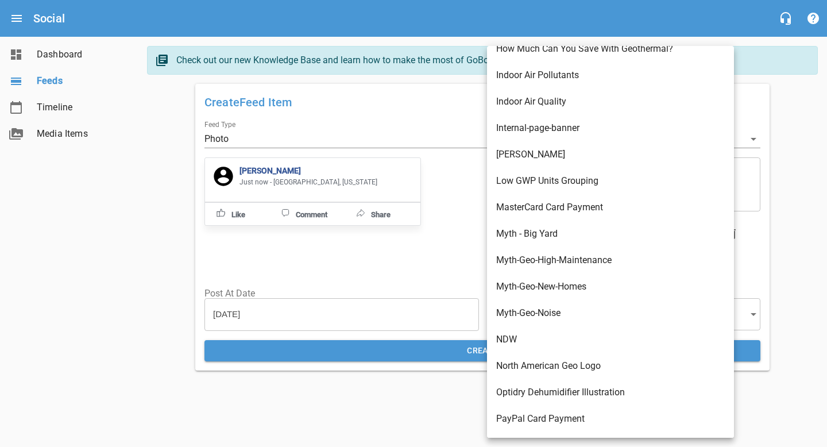
scroll to position [2451, 0]
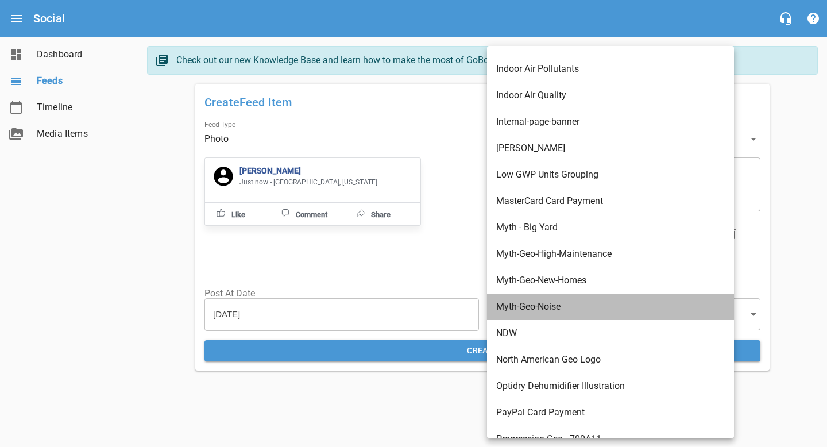
click at [536, 312] on li "Myth-Geo-Noise" at bounding box center [610, 306] width 247 height 26
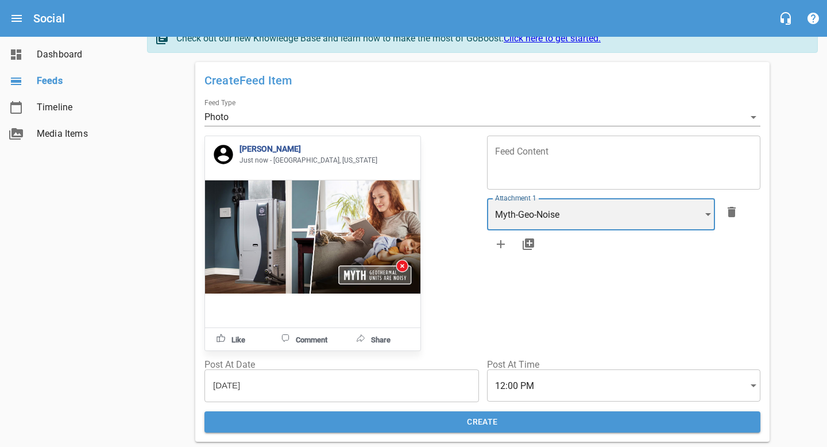
scroll to position [22, 0]
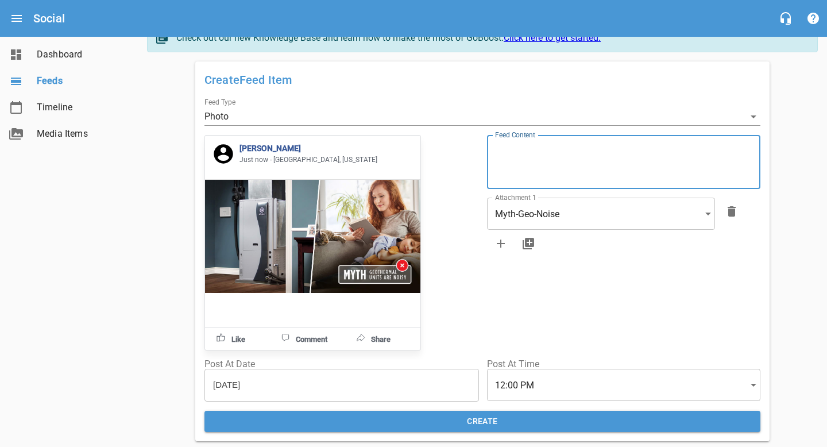
click at [529, 166] on textarea at bounding box center [623, 162] width 257 height 33
paste textarea "Myth: Geothermal systems are noisy. ✅ Truth: Geothermal systems are some of the…"
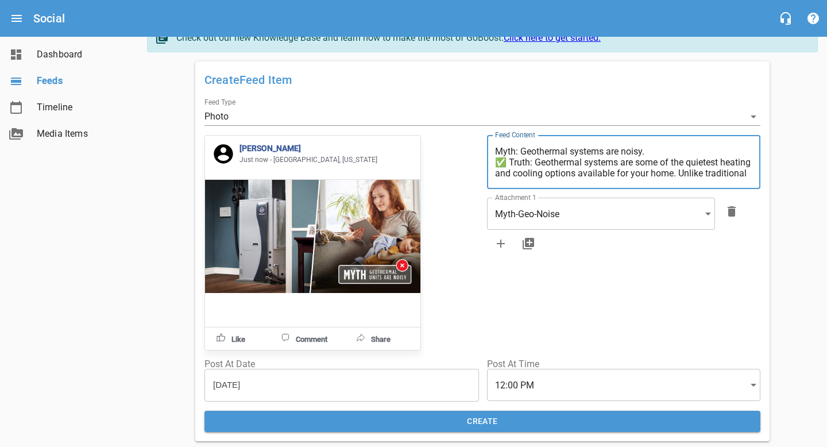
click at [509, 161] on textarea "Myth: Geothermal systems are noisy. ✅ Truth: Geothermal systems are some of the…" at bounding box center [623, 162] width 257 height 33
click at [509, 160] on textarea "Myth: Geothermal systems are noisy. ✅ Truth: Geothermal systems are some of the…" at bounding box center [623, 162] width 257 height 33
click at [507, 161] on textarea "Myth: Geothermal systems are noisy. ✅ Truth: Geothermal systems are some of the…" at bounding box center [623, 162] width 257 height 33
click at [521, 164] on textarea "Myth: Geothermal systems are noisy. Truth: Geothermal systems are some of the q…" at bounding box center [623, 162] width 257 height 33
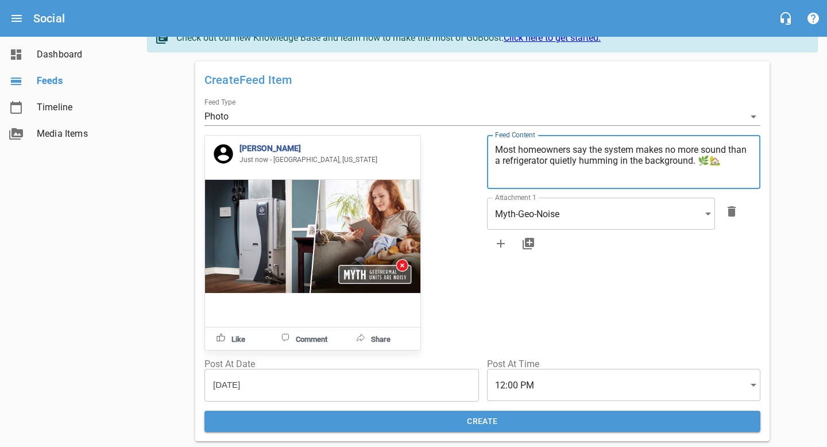
scroll to position [81, 0]
click at [717, 160] on textarea "Myth: Geothermal systems are noisy. Truth: Geothermal systems are some of the q…" at bounding box center [623, 162] width 257 height 33
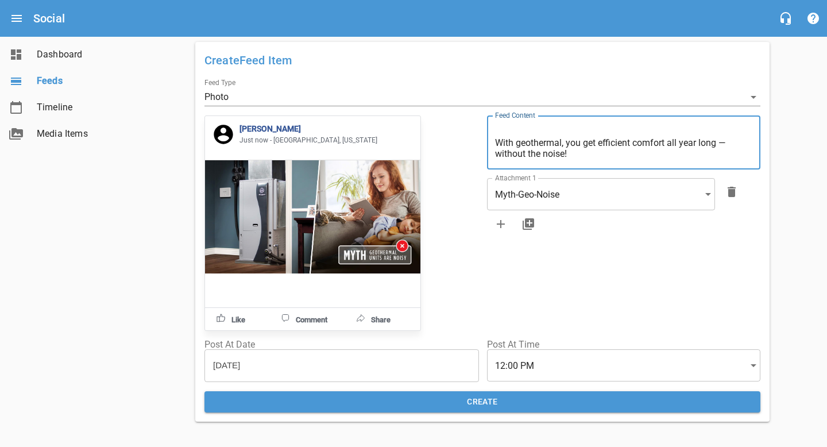
scroll to position [46, 0]
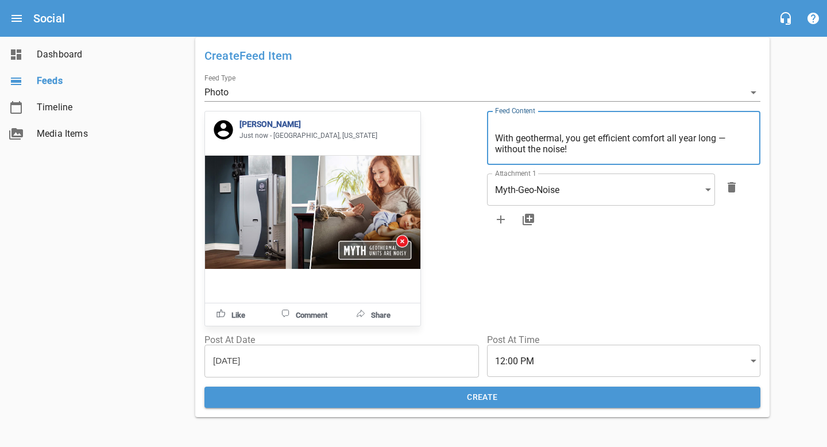
type textarea "Myth: Geothermal systems are noisy. Truth: Geothermal systems are some of the q…"
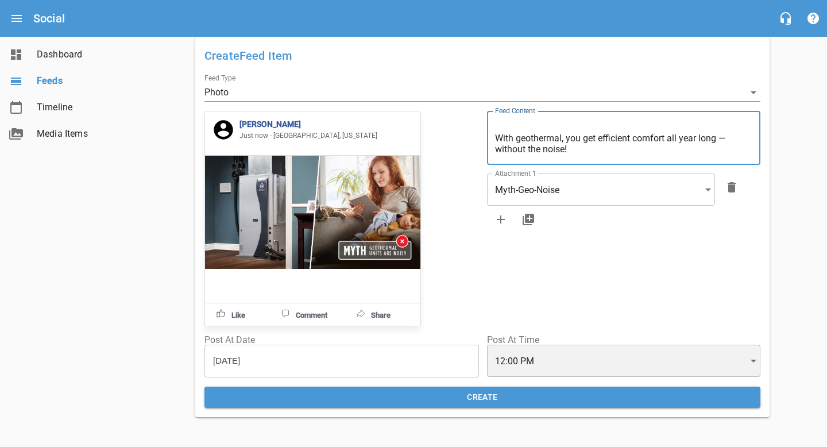
click at [526, 366] on div "Create Feed Item Feed Type Photo [PERSON_NAME] Just now - [GEOGRAPHIC_DATA], [U…" at bounding box center [482, 227] width 565 height 370
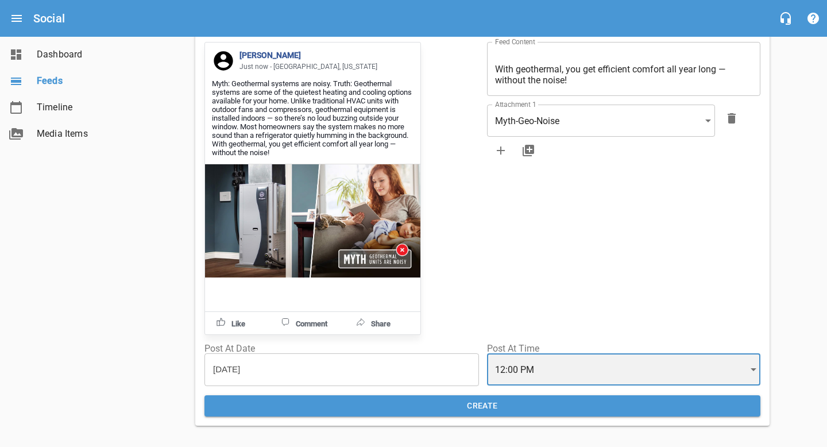
scroll to position [122, 0]
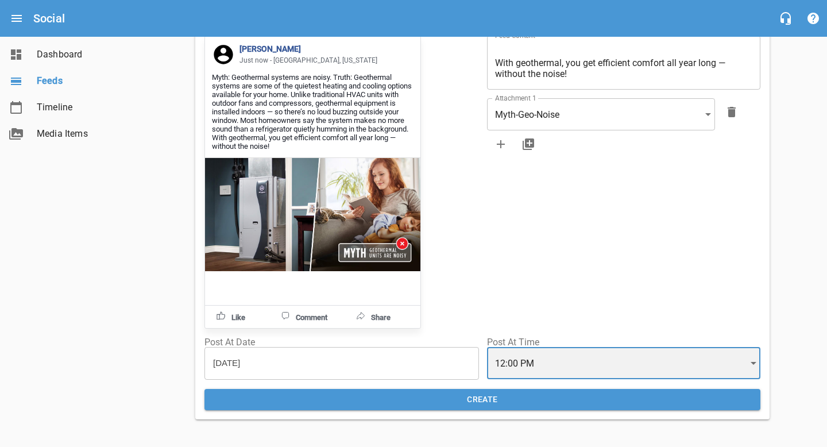
click at [628, 359] on div "12:00 PM" at bounding box center [623, 363] width 273 height 32
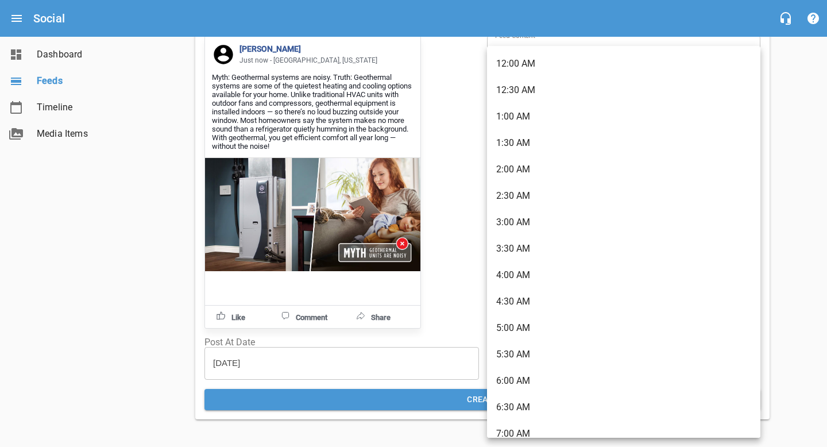
scroll to position [456, 0]
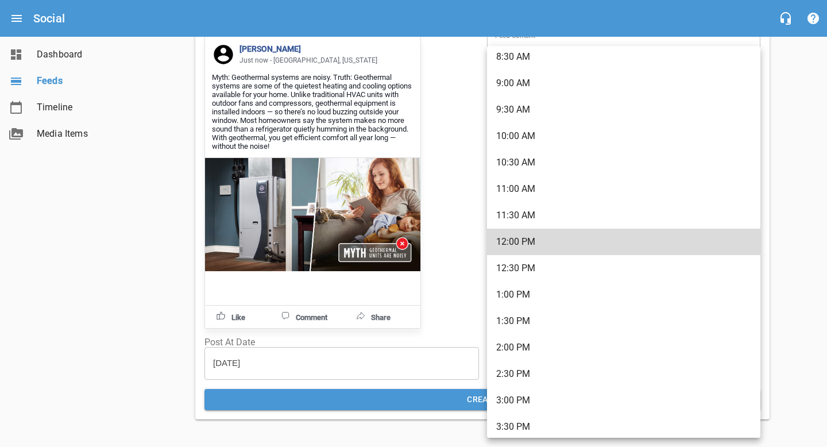
click at [528, 180] on li "11:00 AM" at bounding box center [623, 189] width 273 height 26
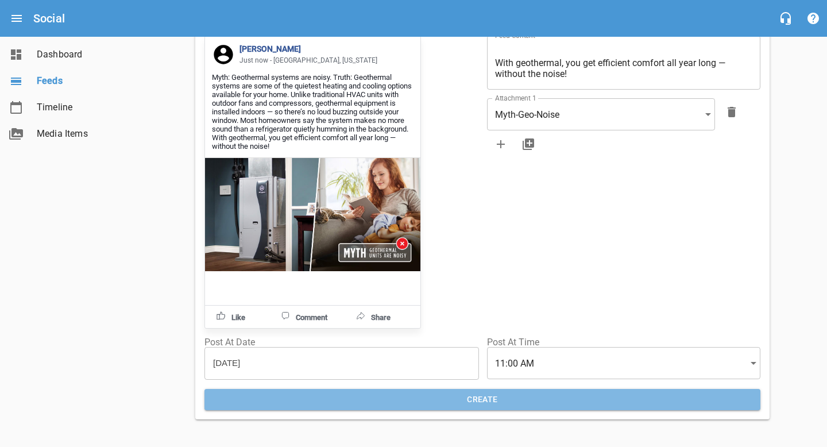
click at [443, 403] on span "Create" at bounding box center [482, 399] width 537 height 14
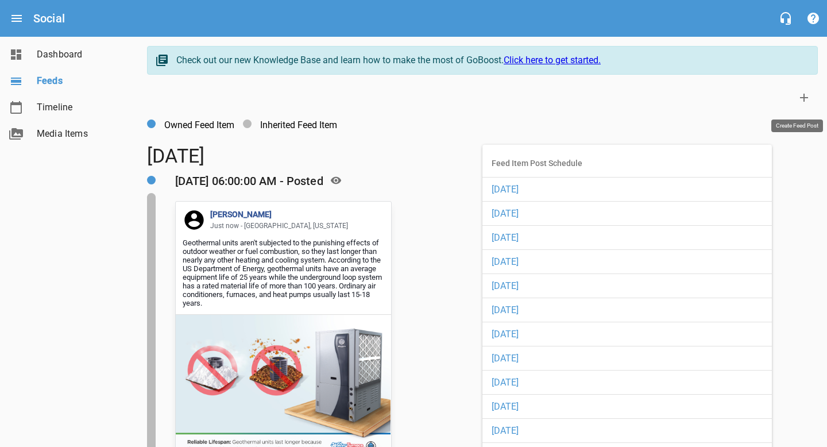
click at [804, 98] on icon at bounding box center [804, 98] width 8 height 8
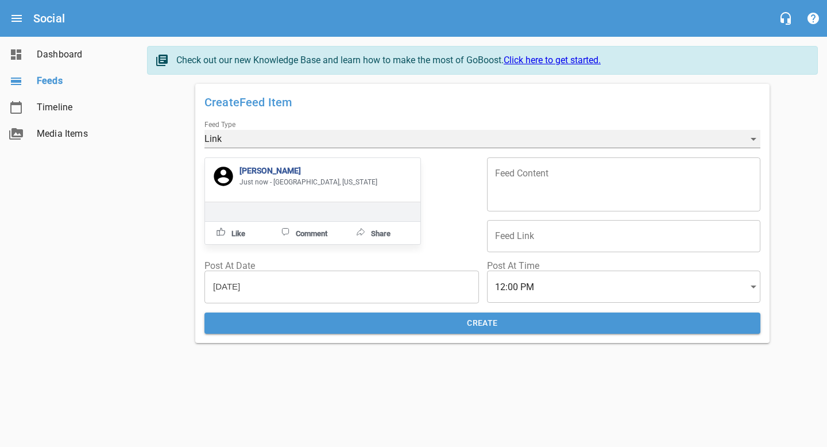
click at [274, 144] on div "Link" at bounding box center [482, 139] width 556 height 18
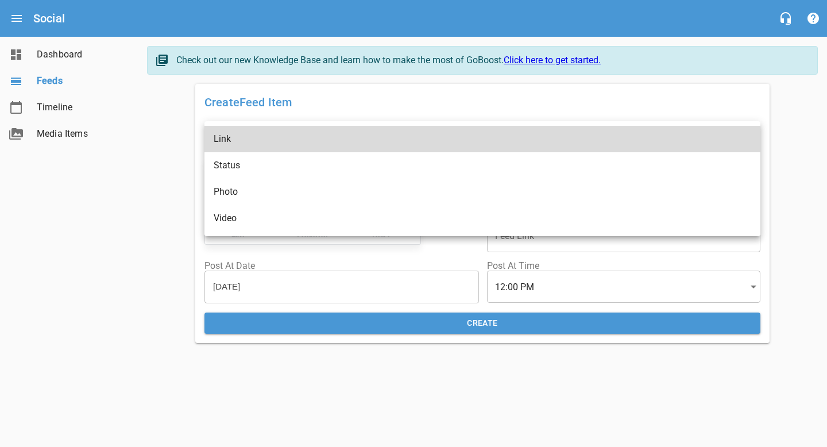
click at [274, 189] on li "Photo" at bounding box center [482, 192] width 556 height 26
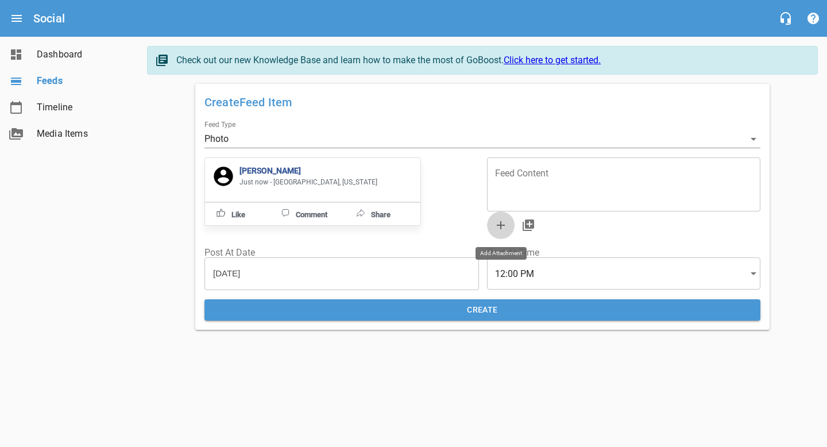
click at [499, 223] on icon "button" at bounding box center [501, 225] width 14 height 14
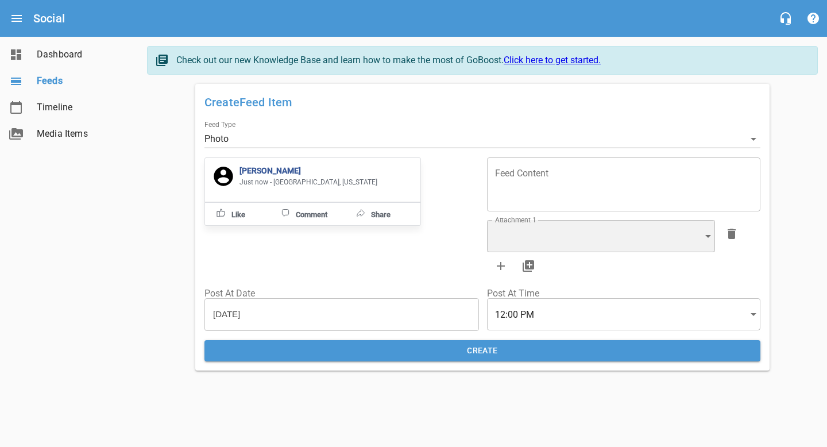
click at [506, 234] on div "​" at bounding box center [601, 236] width 228 height 32
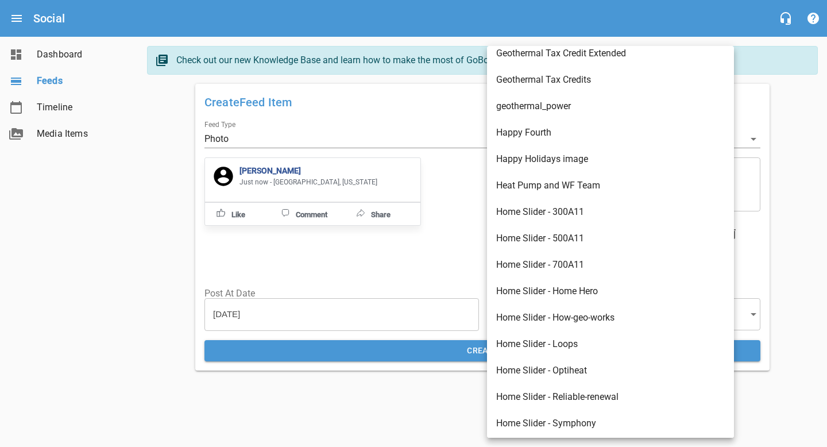
scroll to position [1963, 0]
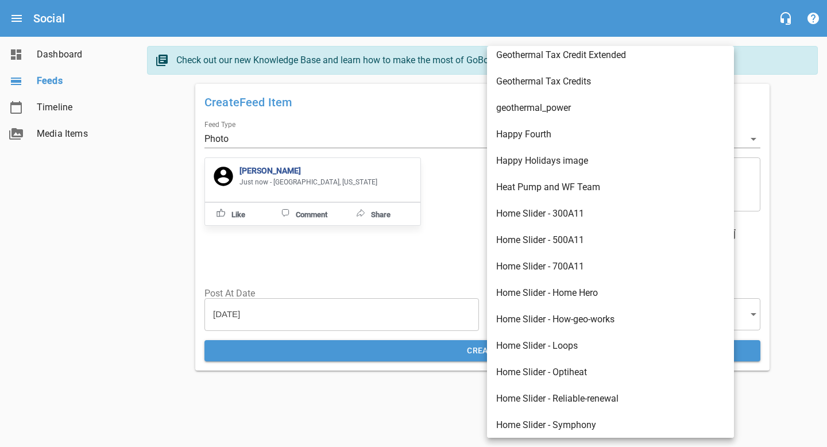
click at [511, 162] on li "Happy Holidays image" at bounding box center [610, 161] width 247 height 26
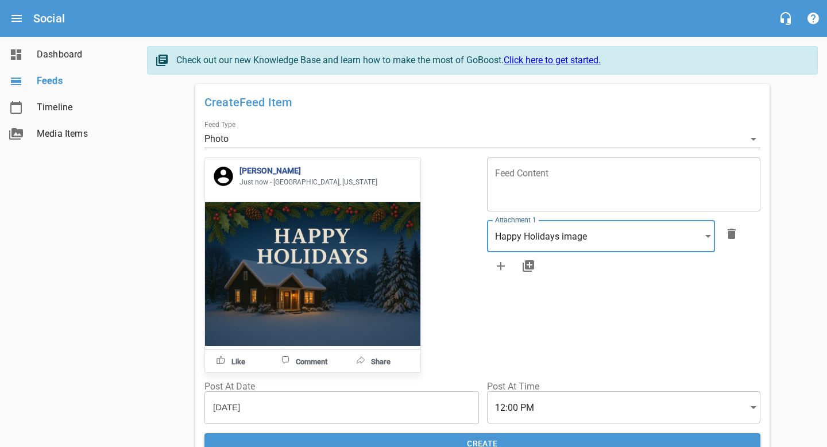
click at [528, 194] on textarea at bounding box center [623, 184] width 257 height 33
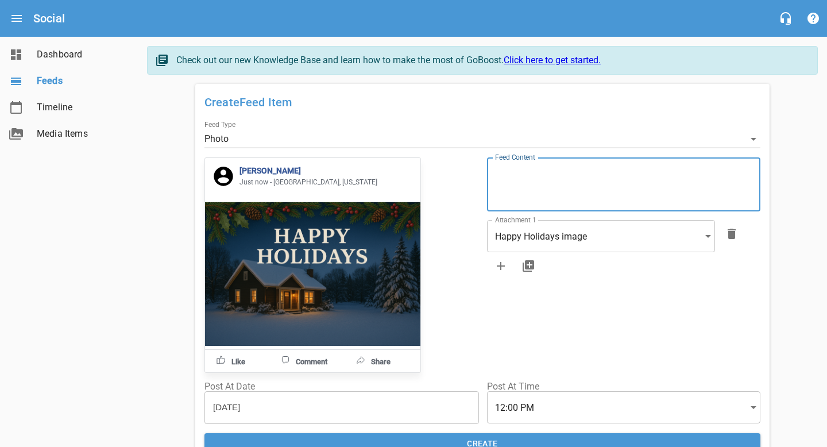
paste textarea "Happy Holidays from our family to yours! ✨🎄 This season, we’re grateful for the…"
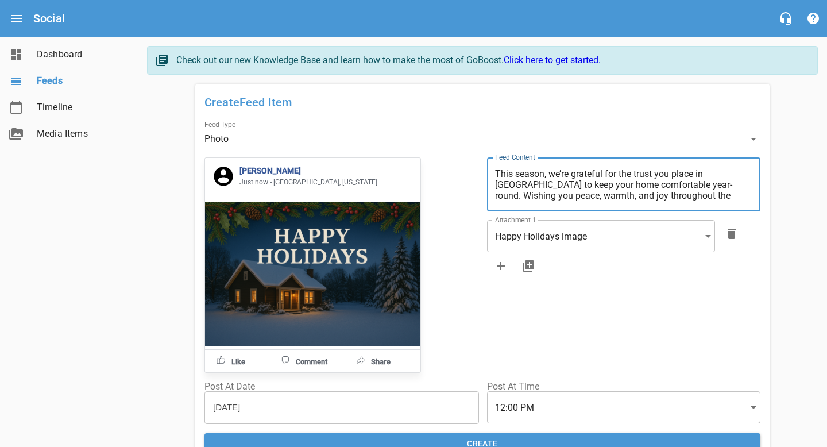
scroll to position [0, 0]
click at [688, 175] on textarea "Happy Holidays from our family to yours! ✨🎄 This season, we’re grateful for the…" at bounding box center [623, 184] width 257 height 33
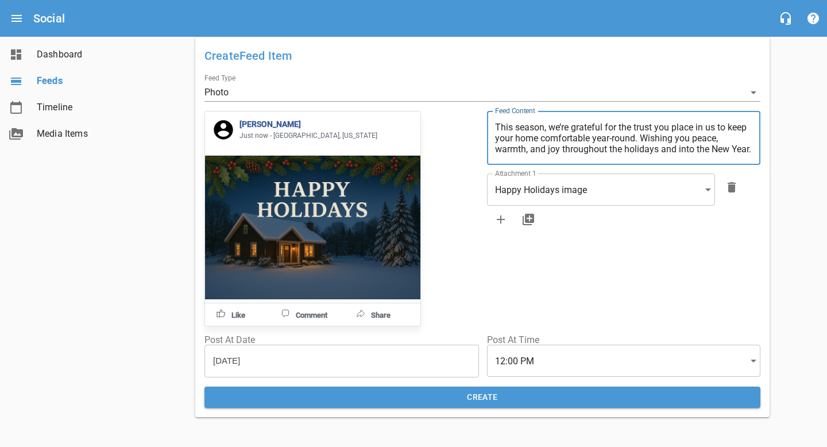
type textarea "Happy Holidays from our family to yours! This season, we’re grateful for the tr…"
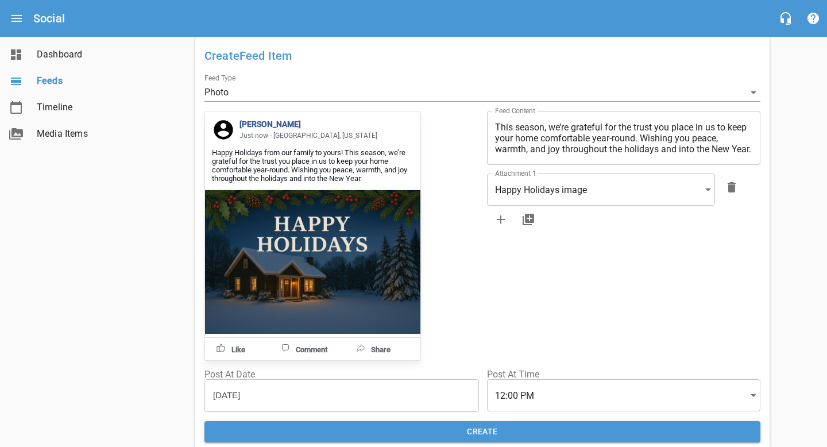
click at [318, 371] on div "Create Feed Item Feed Type Photo [PERSON_NAME] Just now - [GEOGRAPHIC_DATA], [U…" at bounding box center [482, 244] width 565 height 405
click at [251, 405] on input "[DATE]" at bounding box center [250, 395] width 91 height 32
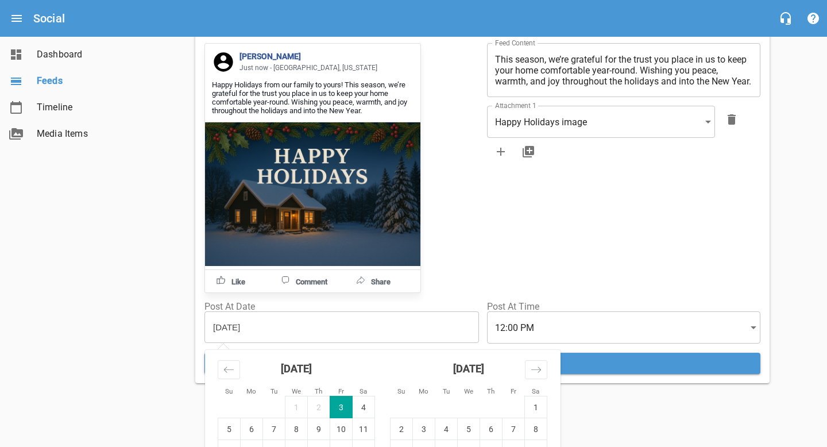
scroll to position [216, 0]
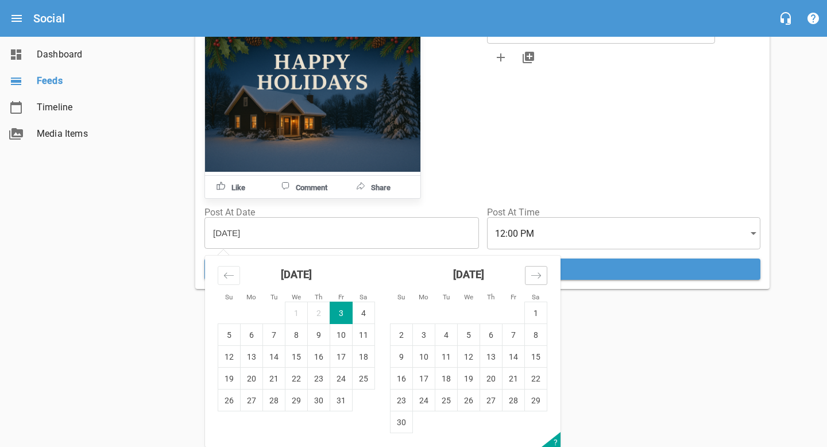
click at [532, 280] on icon "Move forward to switch to the next month." at bounding box center [535, 275] width 11 height 11
click at [430, 360] on td "15" at bounding box center [424, 357] width 22 height 22
type input "[DATE]"
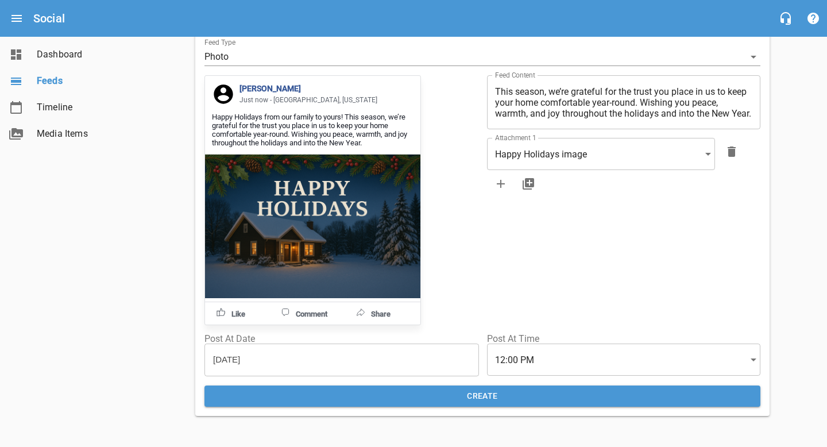
scroll to position [90, 0]
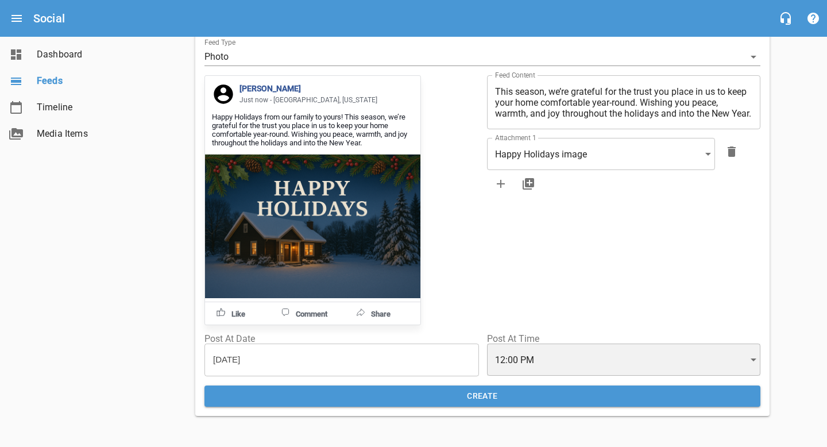
click at [523, 359] on div "12:00 PM" at bounding box center [623, 359] width 273 height 32
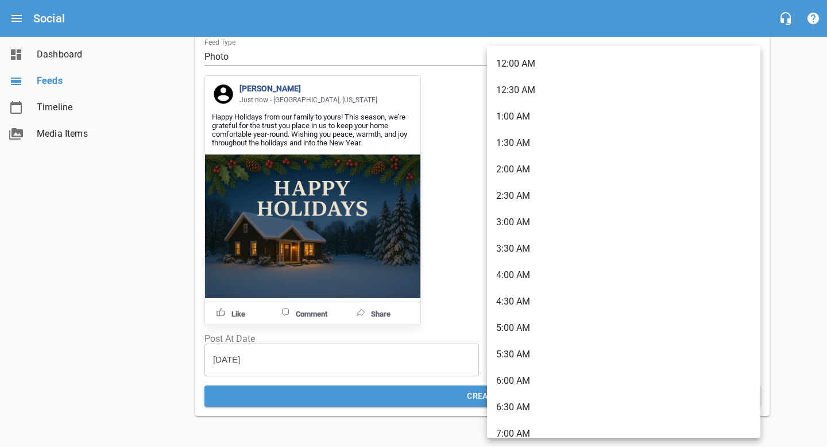
scroll to position [456, 0]
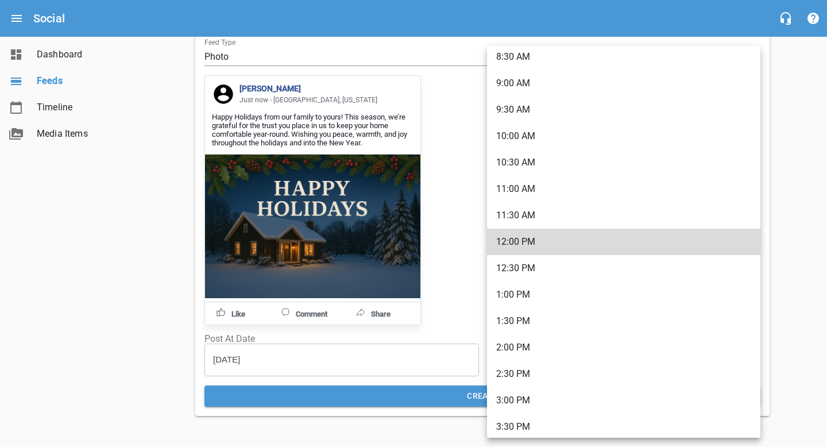
click at [521, 209] on li "11:30 AM" at bounding box center [623, 215] width 273 height 26
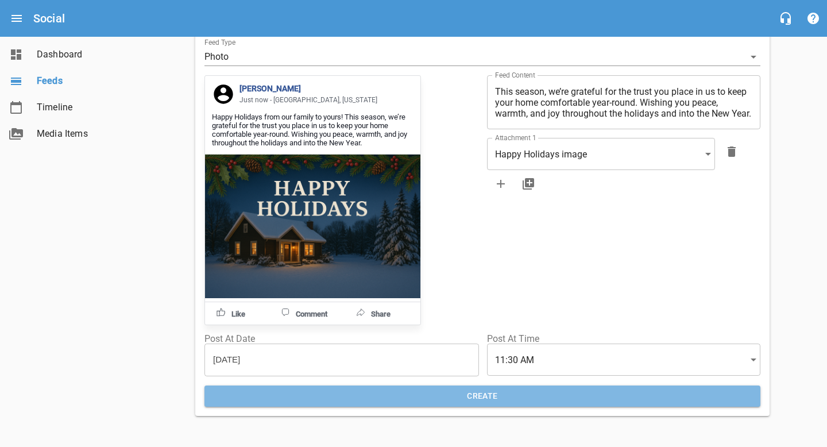
click at [512, 396] on span "Create" at bounding box center [482, 396] width 537 height 14
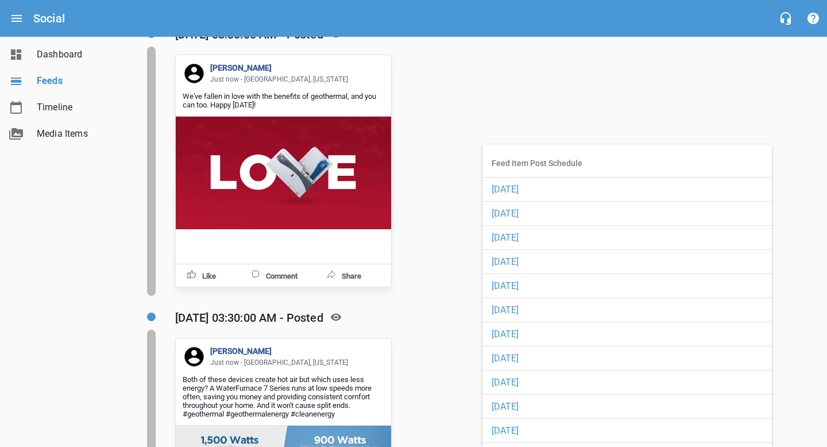
scroll to position [15511, 0]
